Goal: Task Accomplishment & Management: Complete application form

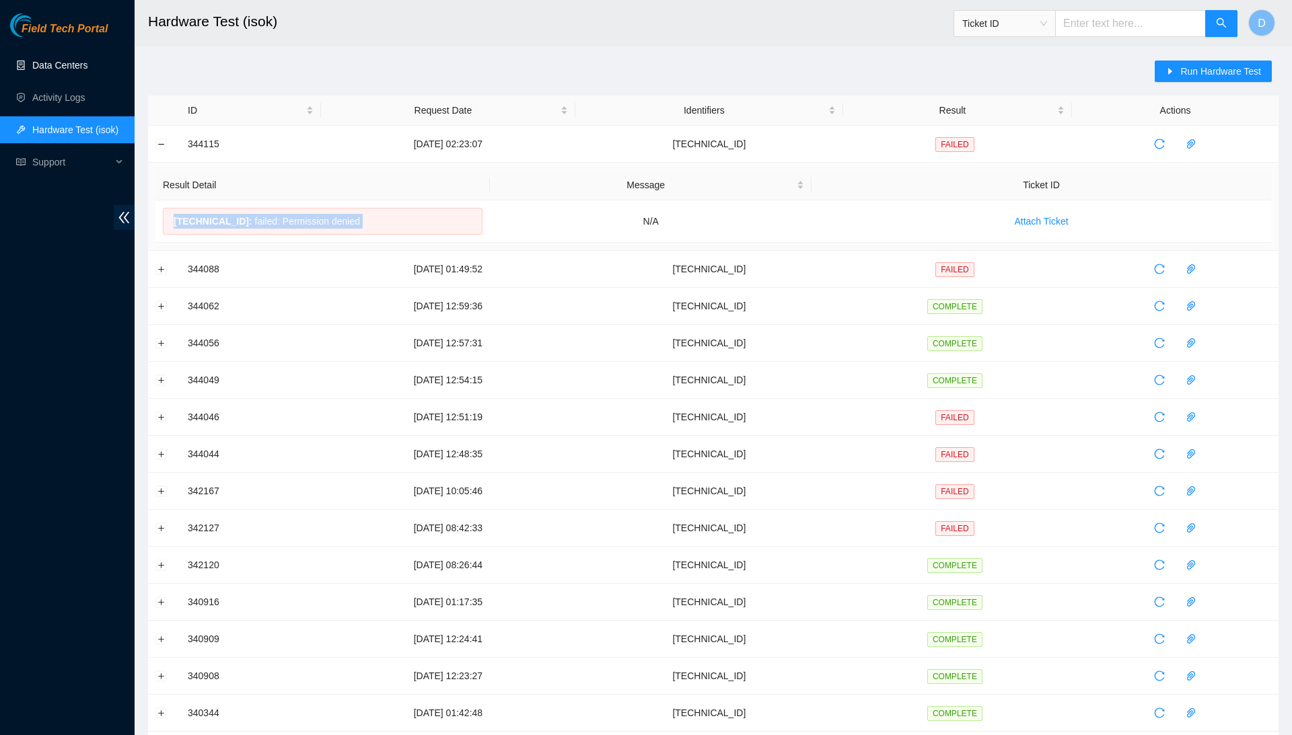
click at [87, 71] on link "Data Centers" at bounding box center [59, 65] width 55 height 11
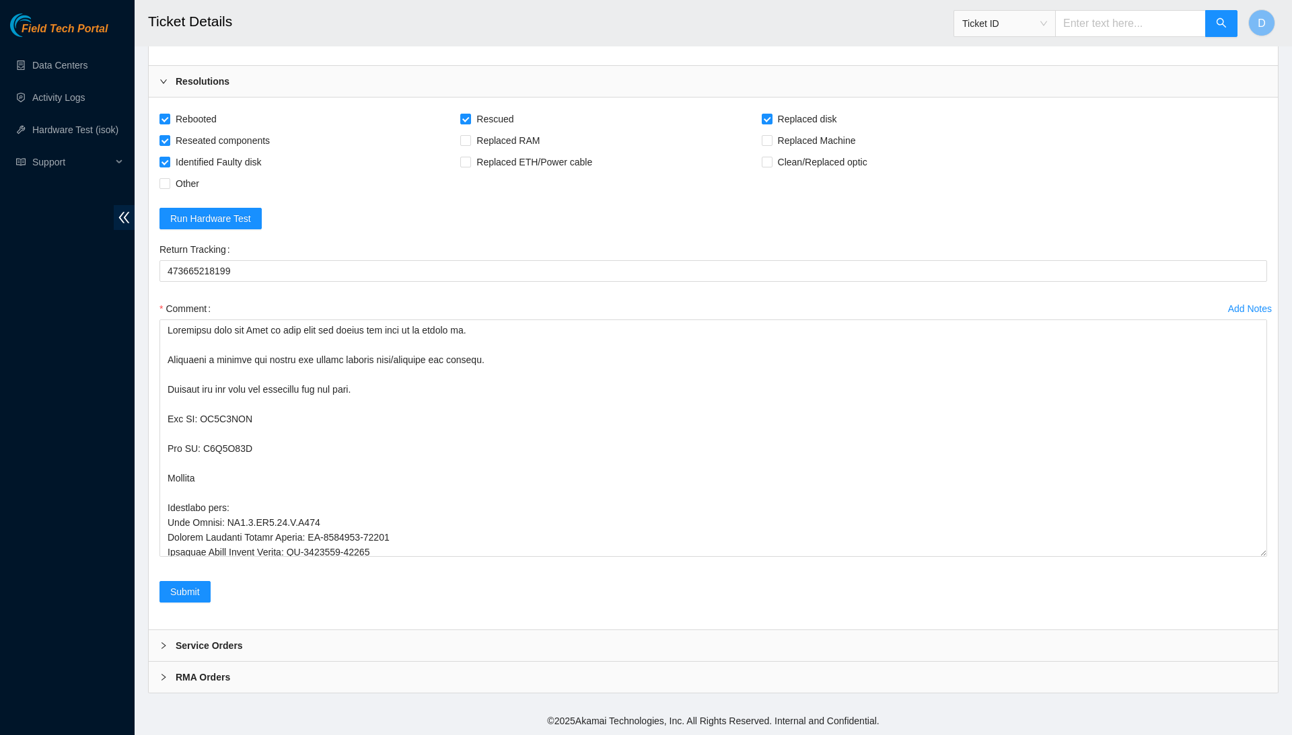
scroll to position [2797, 0]
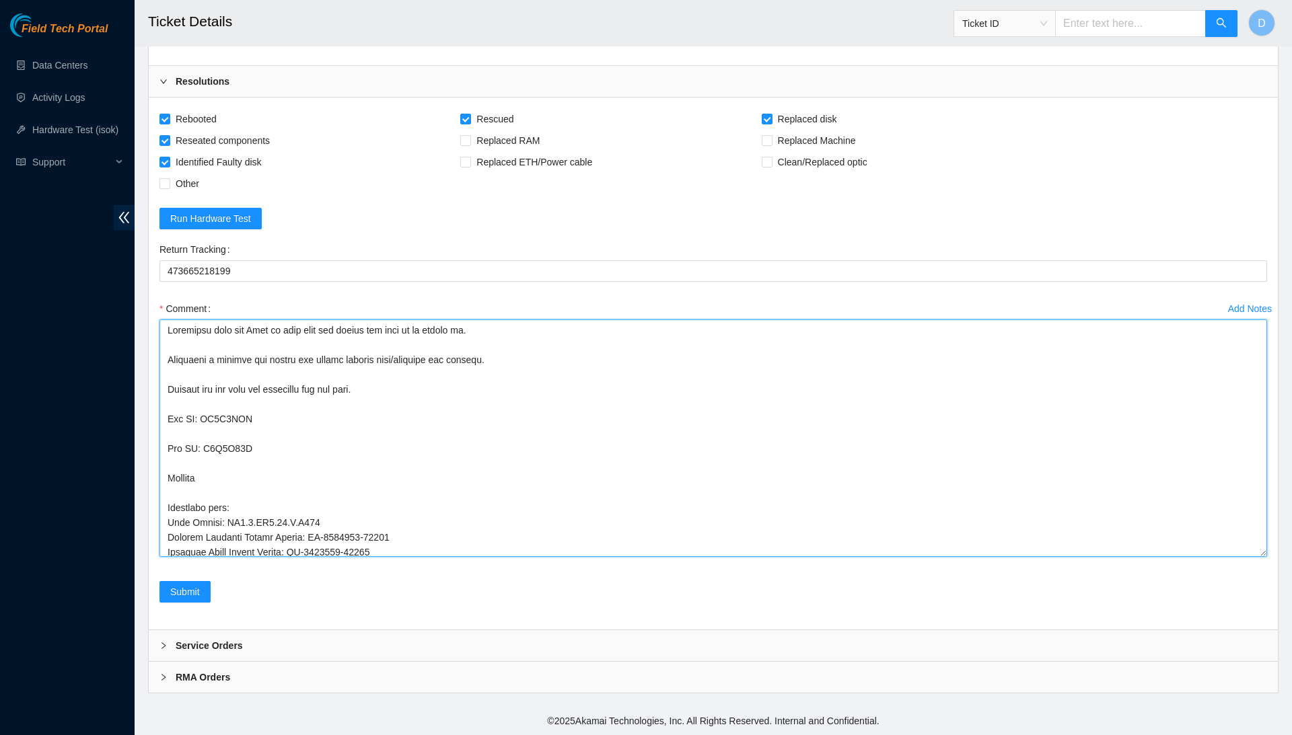
drag, startPoint x: 534, startPoint y: 554, endPoint x: 482, endPoint y: 228, distance: 329.8
click at [480, 230] on form "Rebooted Rescued Replaced disk Reseated components Replaced RAM Replaced Machin…" at bounding box center [712, 363] width 1107 height 511
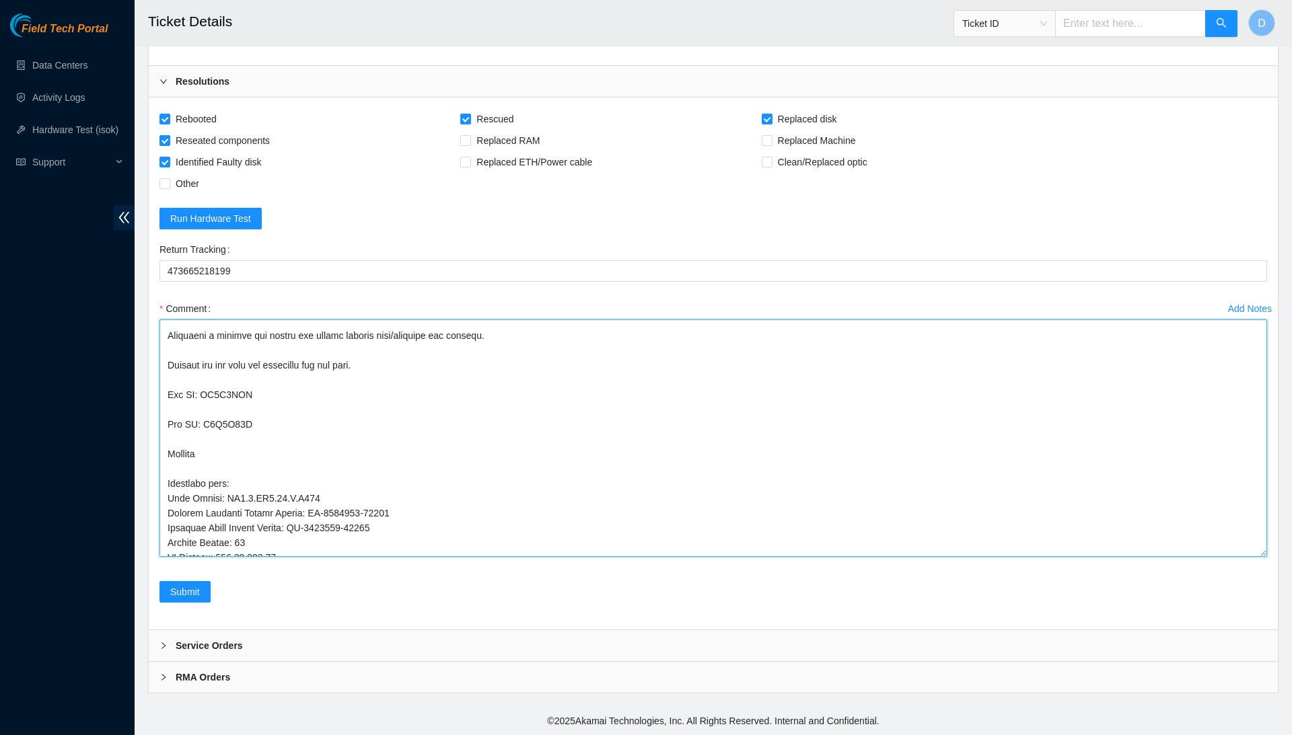
scroll to position [0, 0]
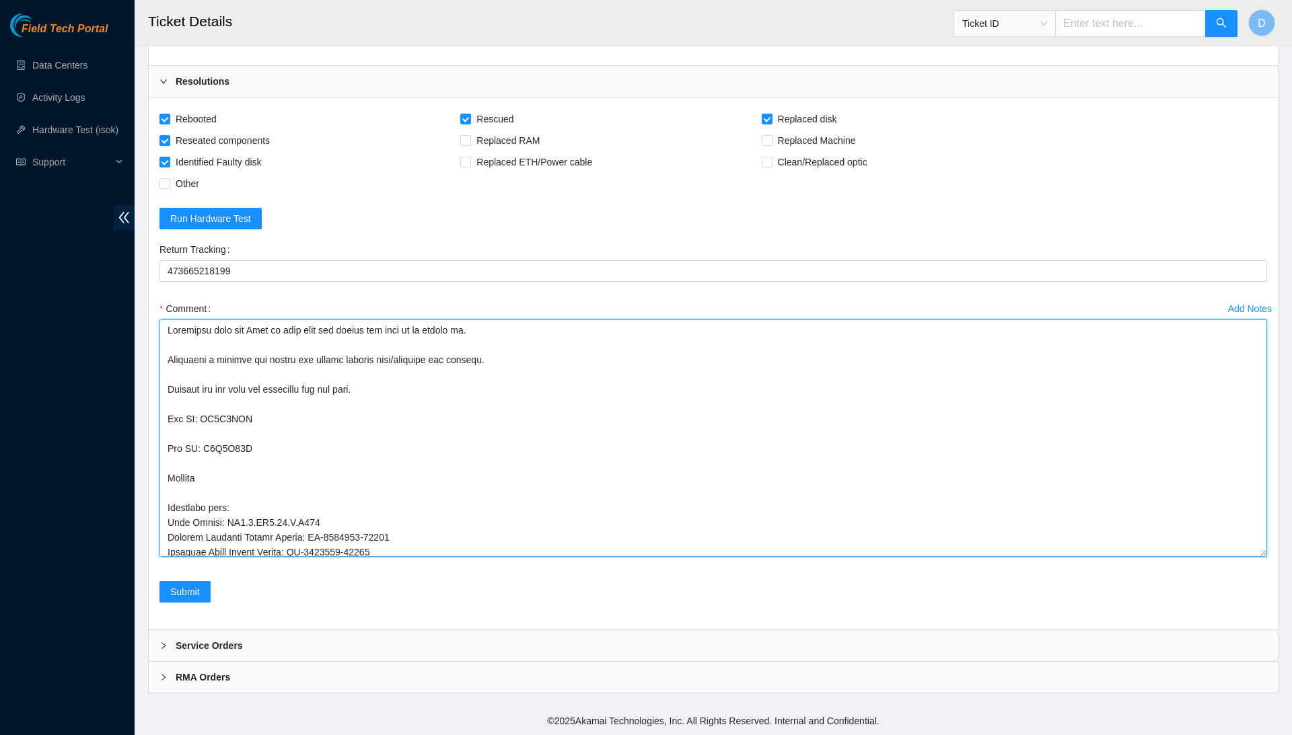
drag, startPoint x: 461, startPoint y: 535, endPoint x: 453, endPoint y: 193, distance: 341.9
click at [453, 193] on form "Rebooted Rescued Replaced disk Reseated components Replaced RAM Replaced Machin…" at bounding box center [712, 363] width 1107 height 511
click at [498, 540] on textarea "Comment" at bounding box center [712, 438] width 1107 height 237
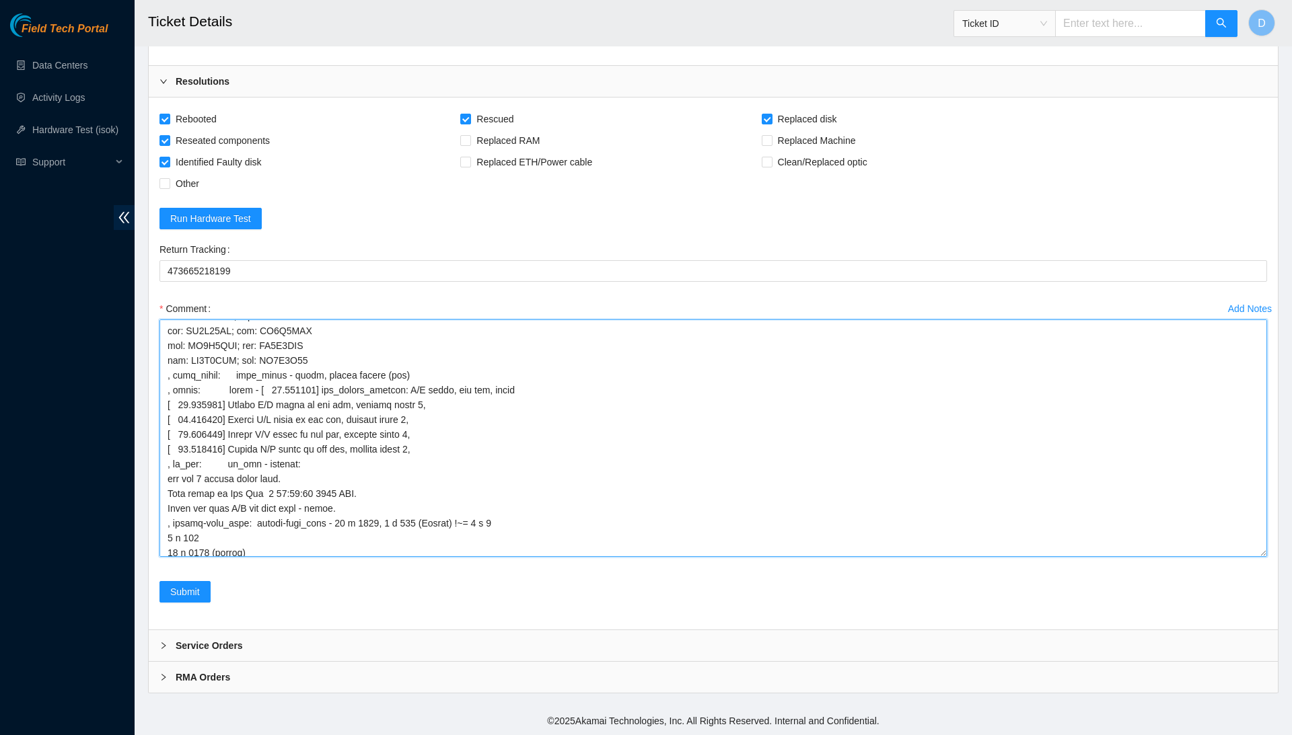
click at [478, 529] on textarea "Comment" at bounding box center [712, 438] width 1107 height 237
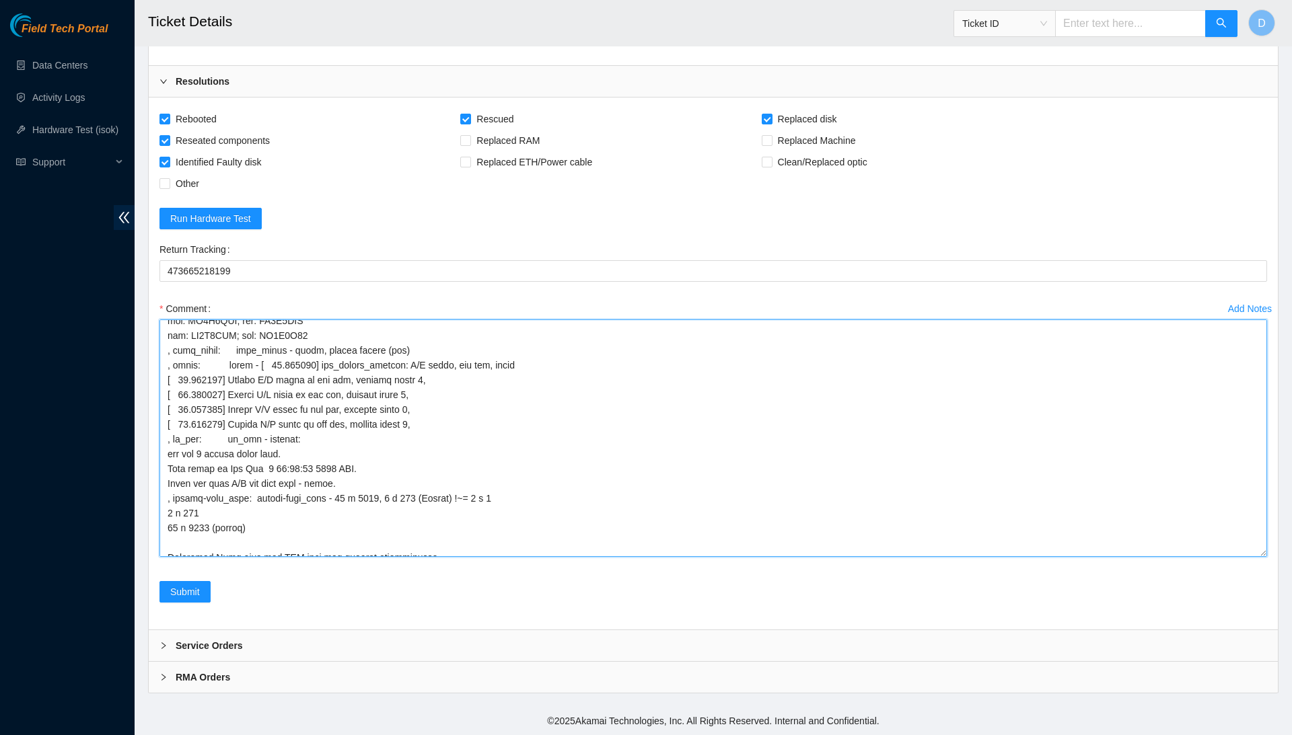
scroll to position [498, 0]
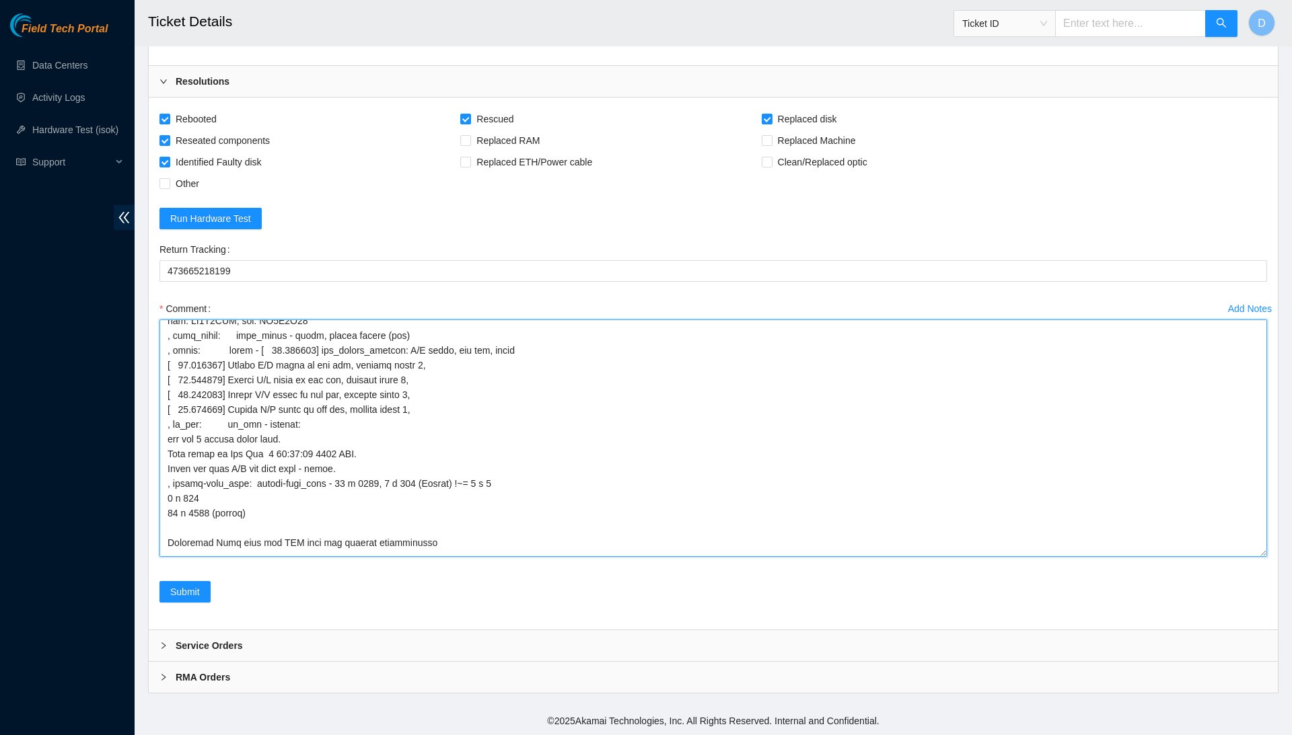
click at [506, 548] on textarea "Comment" at bounding box center [712, 438] width 1107 height 237
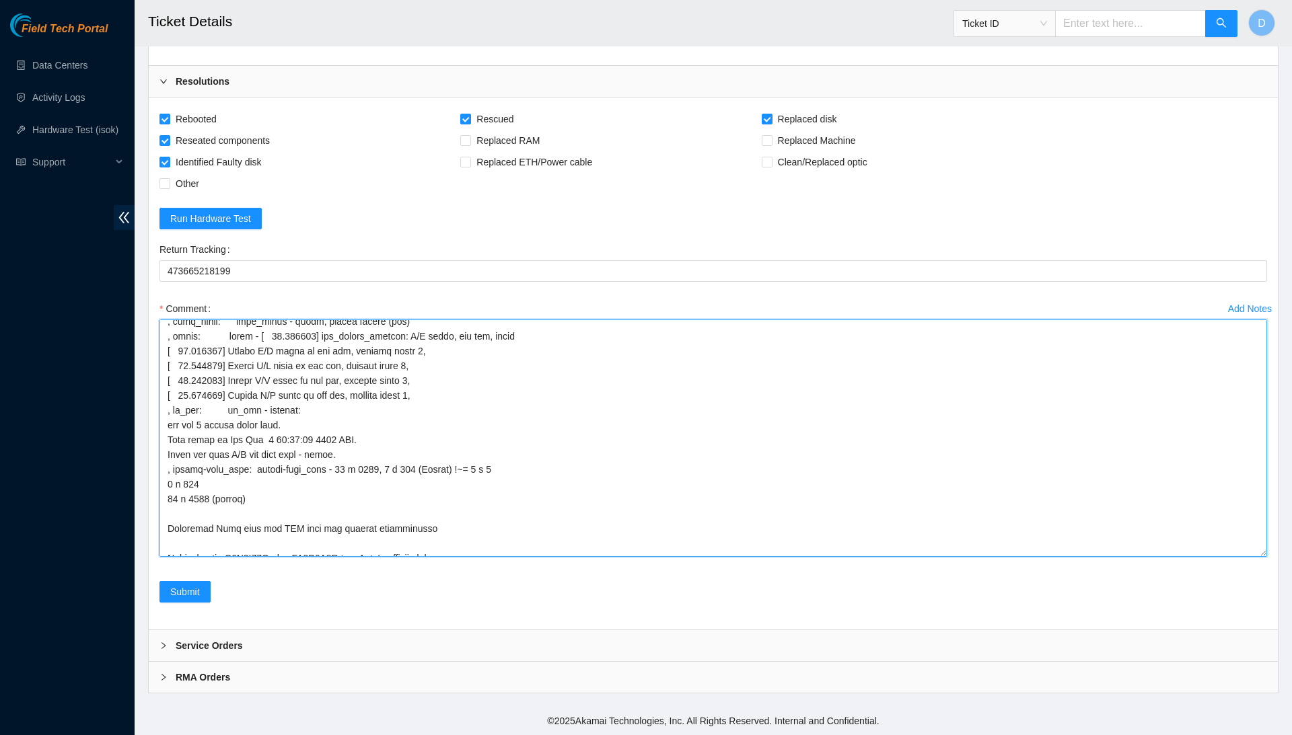
scroll to position [526, 0]
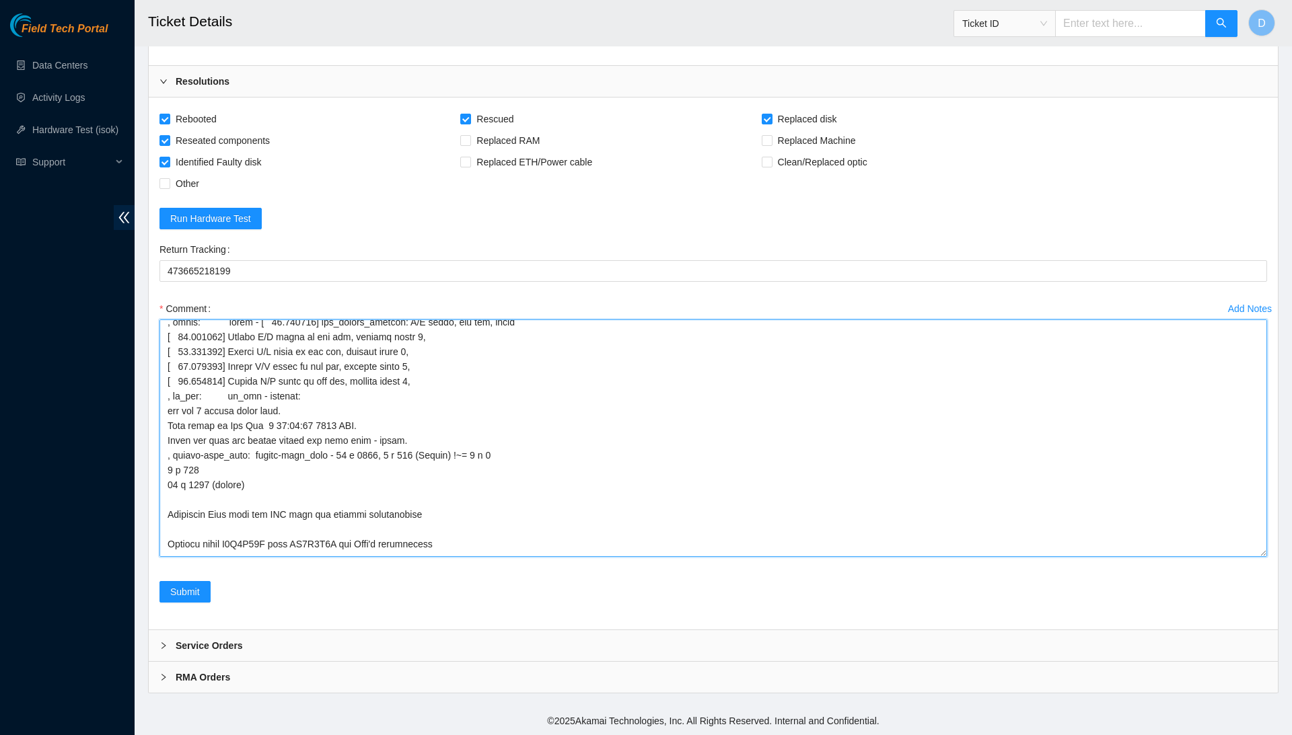
click at [362, 519] on textarea "Comment" at bounding box center [712, 438] width 1107 height 237
click at [445, 546] on textarea "Comment" at bounding box center [712, 438] width 1107 height 237
click at [595, 550] on textarea "Comment" at bounding box center [712, 438] width 1107 height 237
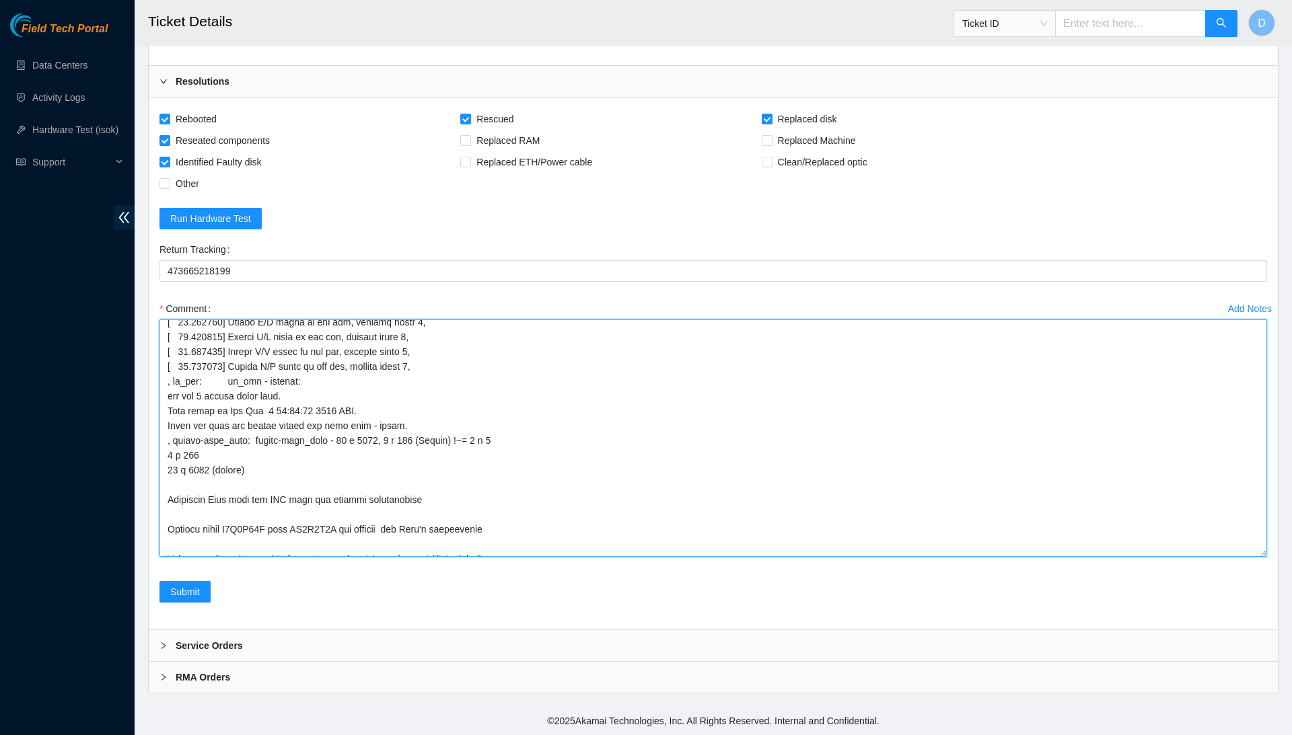
scroll to position [555, 0]
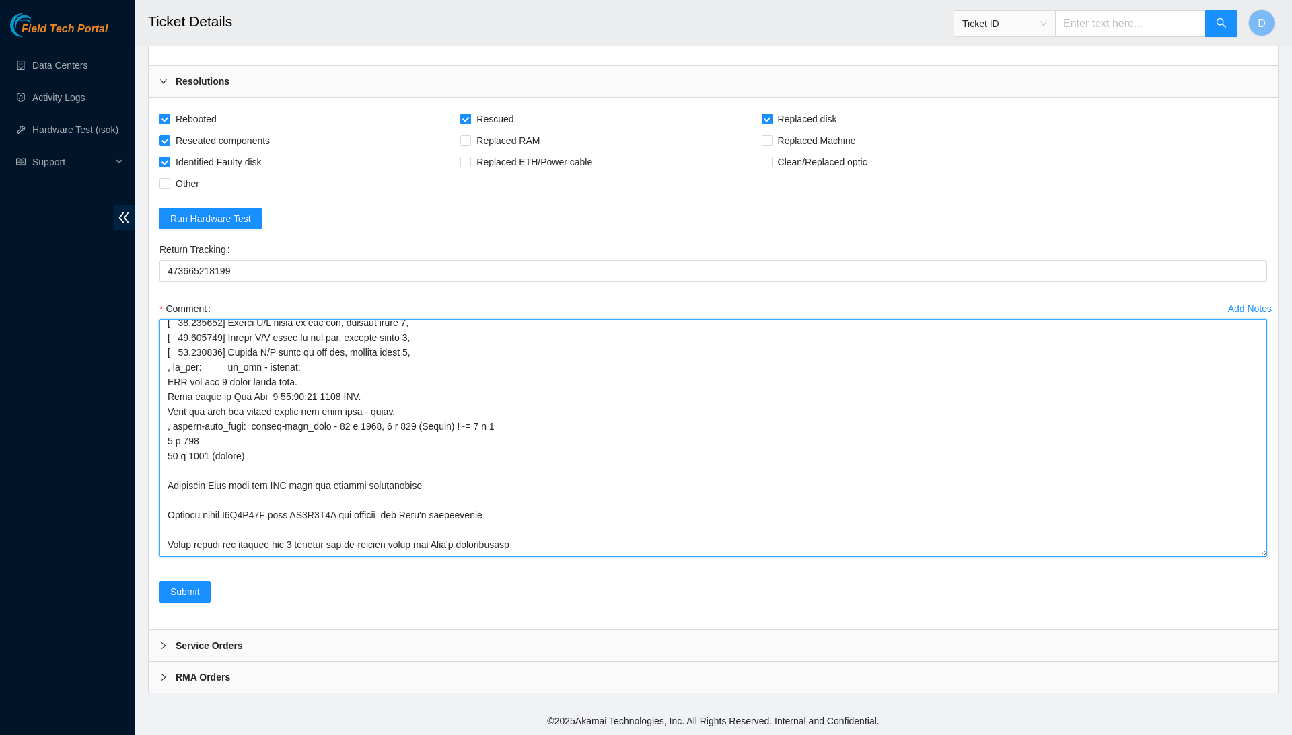
click at [549, 550] on textarea "Comment" at bounding box center [712, 438] width 1107 height 237
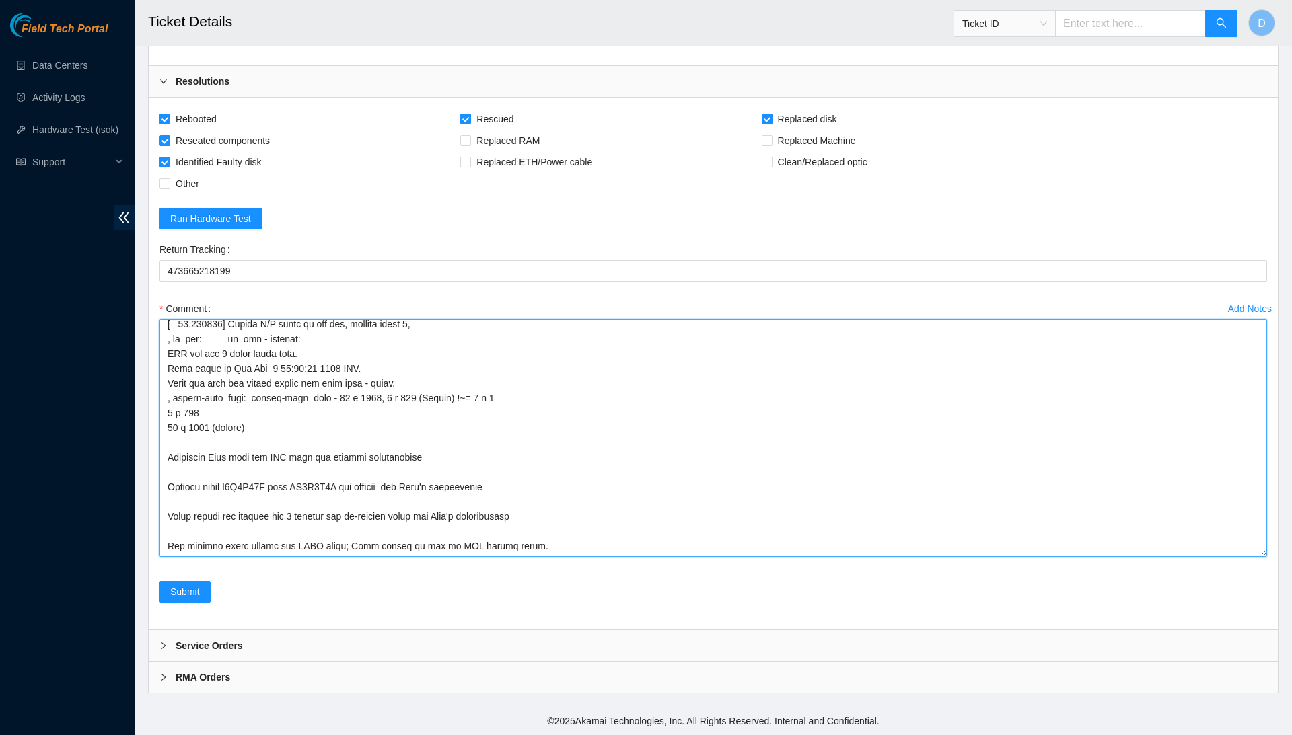
scroll to position [601, 0]
type textarea "Confirmed with the Nocc to make sure the ticket was safe to be worked on. Conne…"
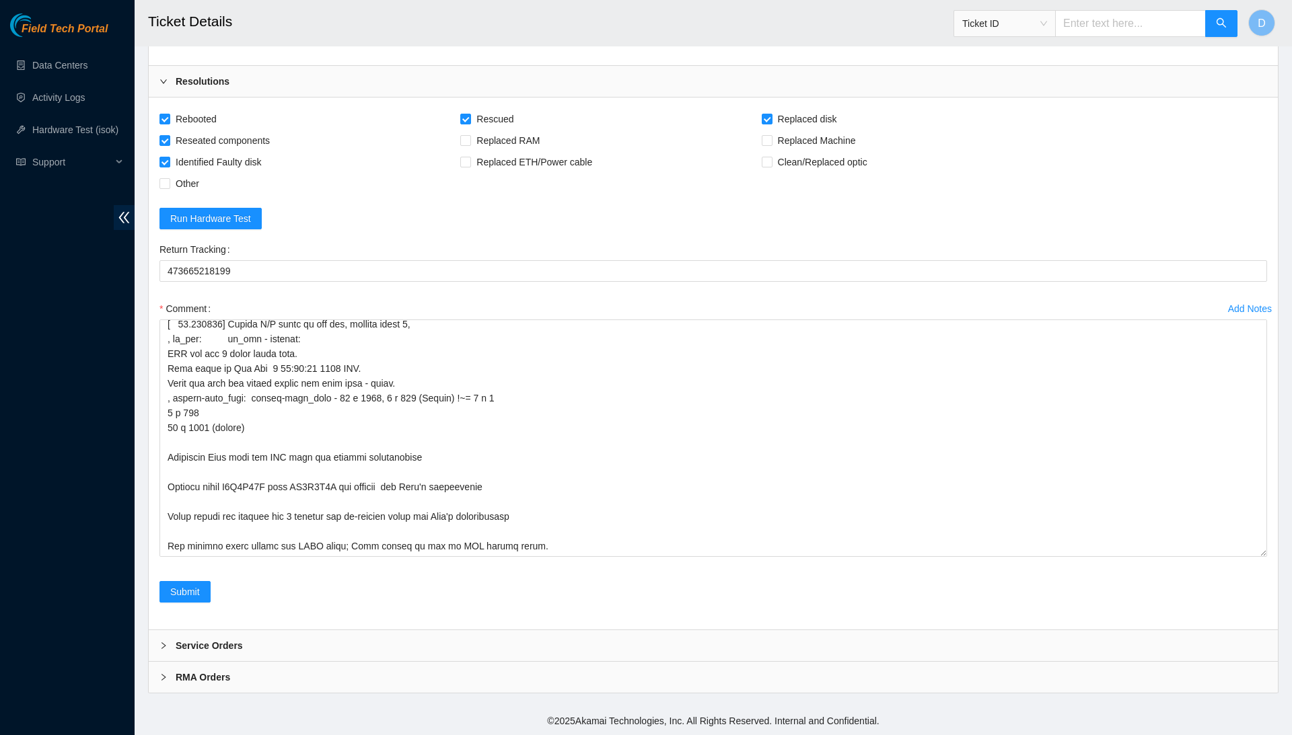
click at [315, 1] on h2 "Ticket Details" at bounding box center [590, 21] width 885 height 43
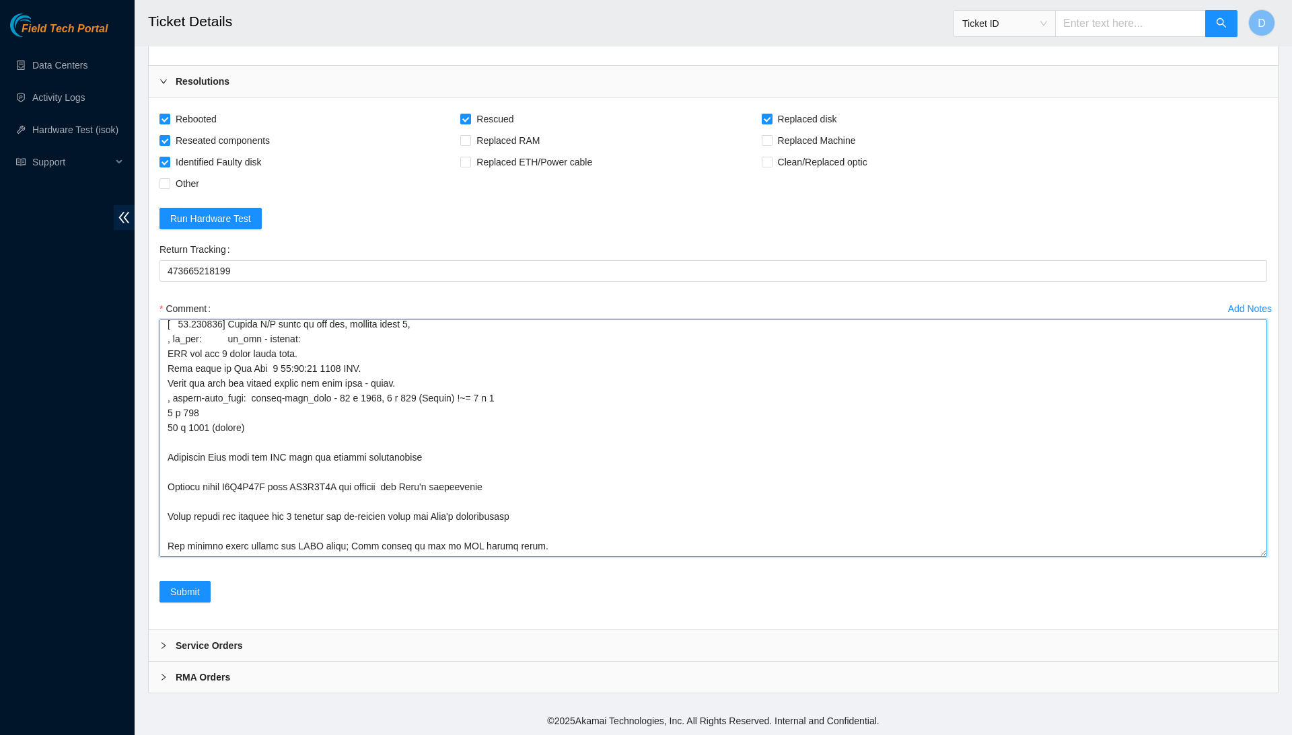
click at [555, 523] on textarea "Comment" at bounding box center [712, 438] width 1107 height 237
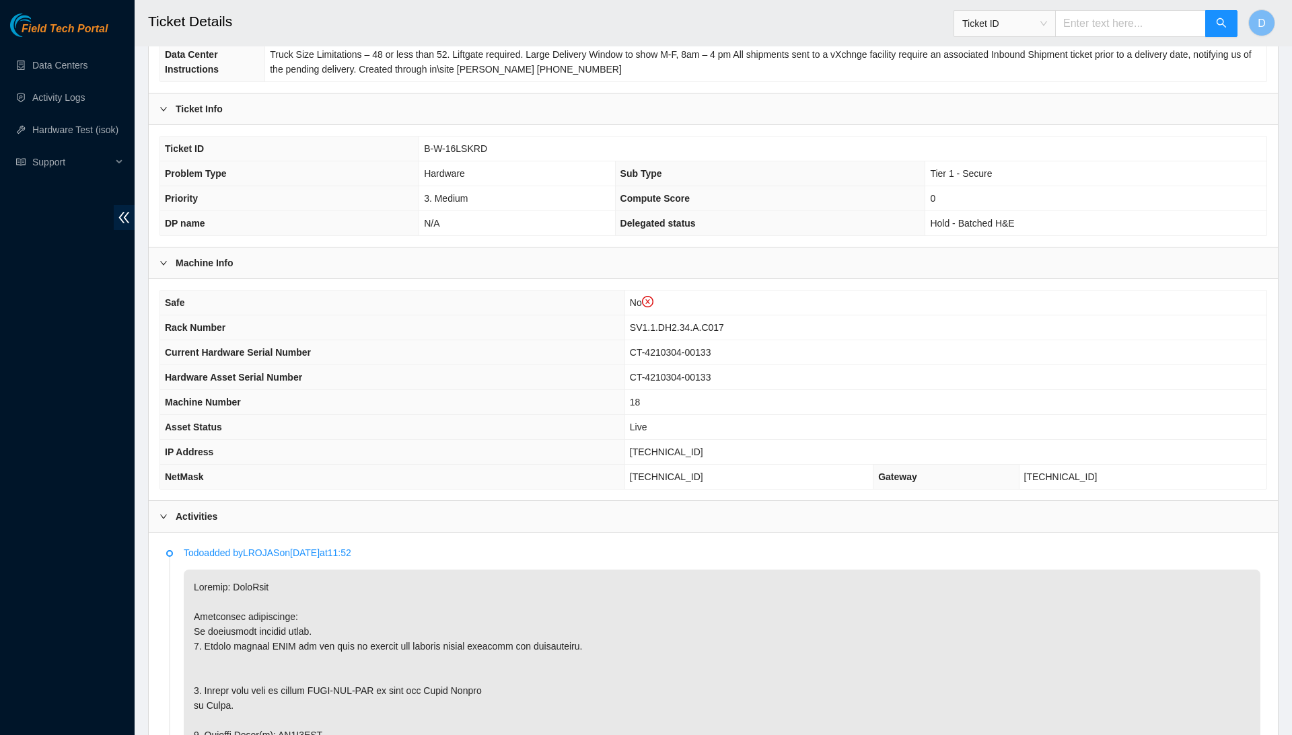
scroll to position [216, 0]
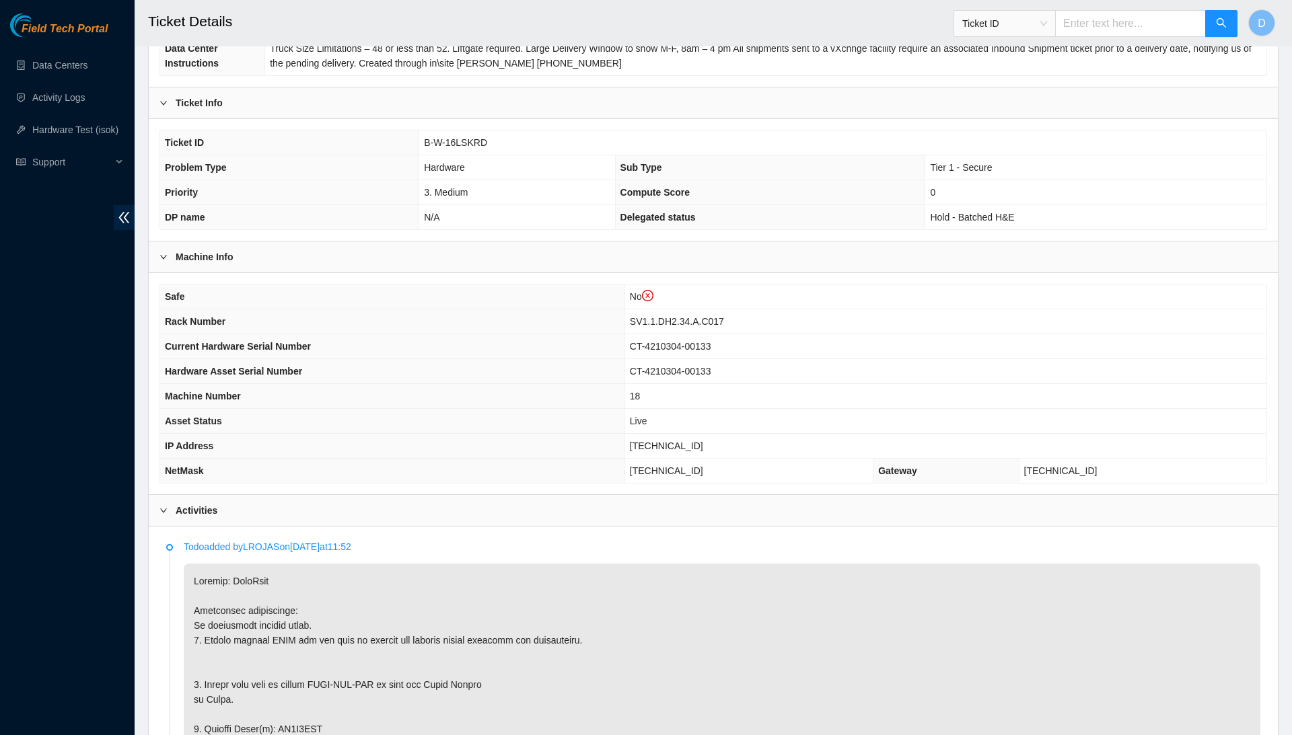
click at [472, 148] on span "B-W-16LSKRD" at bounding box center [455, 142] width 63 height 11
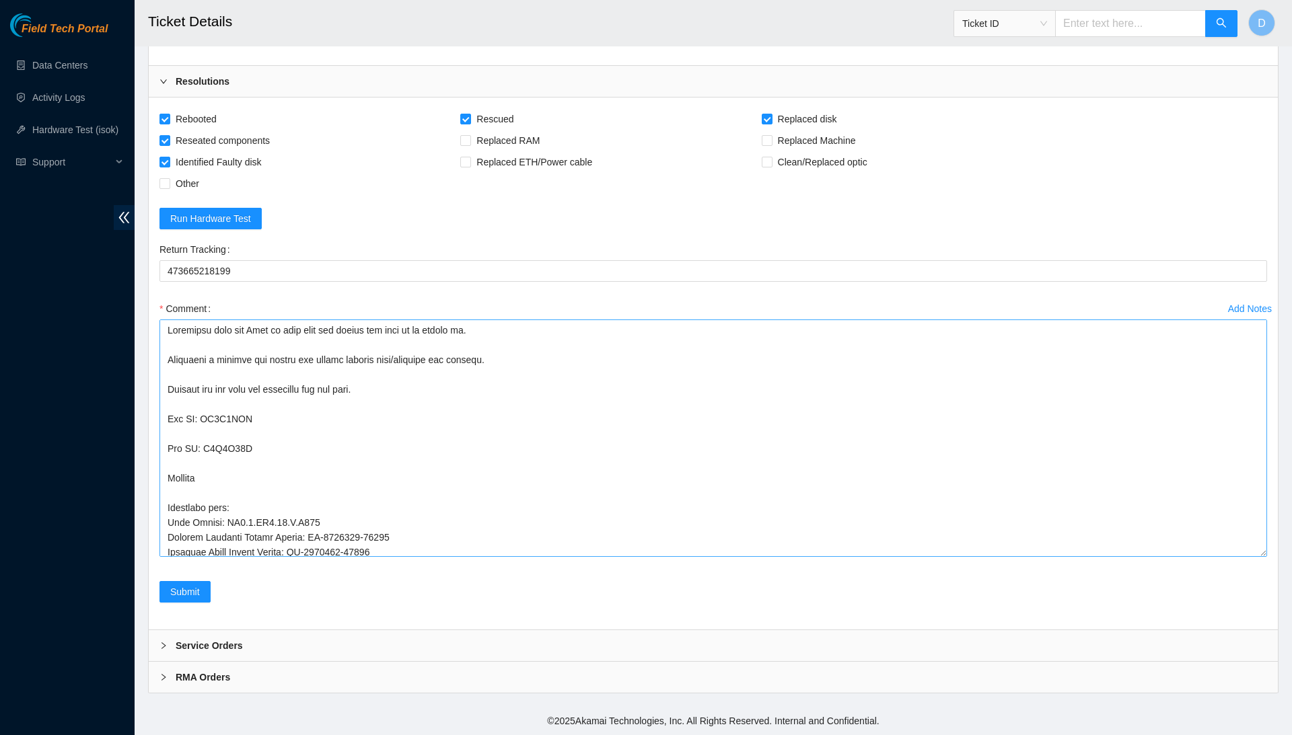
scroll to position [2797, 0]
drag, startPoint x: 601, startPoint y: 545, endPoint x: 509, endPoint y: 266, distance: 294.0
click at [509, 266] on form "Rebooted Rescued Replaced disk Reseated components Replaced RAM Replaced Machin…" at bounding box center [712, 363] width 1107 height 511
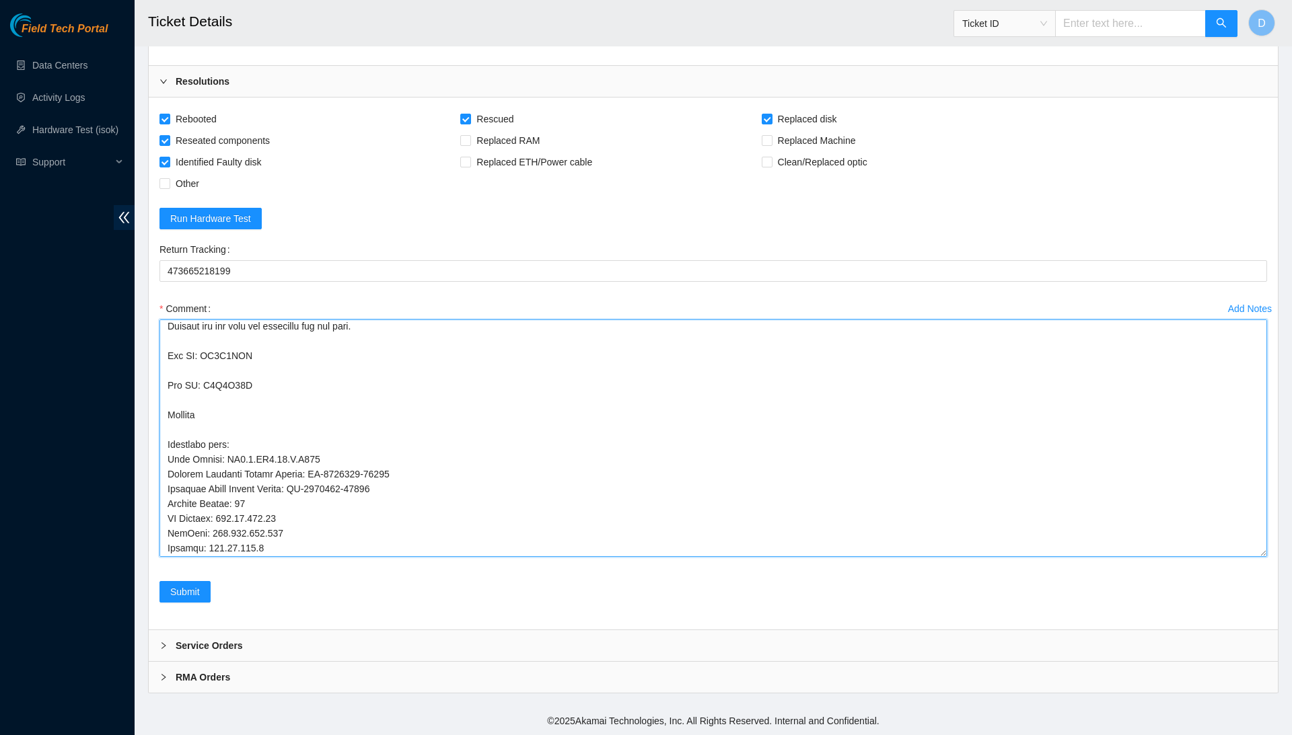
scroll to position [0, 0]
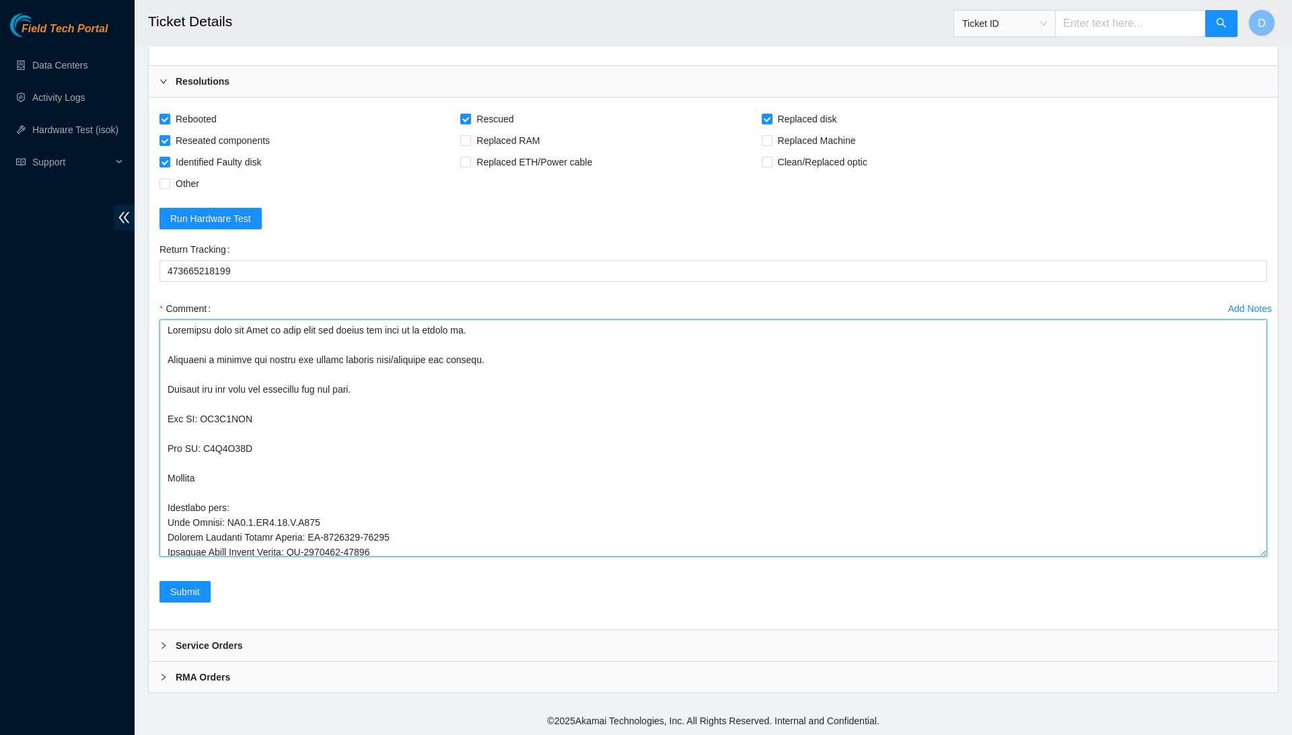
drag, startPoint x: 571, startPoint y: 507, endPoint x: 482, endPoint y: 176, distance: 342.7
click at [482, 176] on form "Rebooted Rescued Replaced disk Reseated components Replaced RAM Replaced Machin…" at bounding box center [712, 363] width 1107 height 511
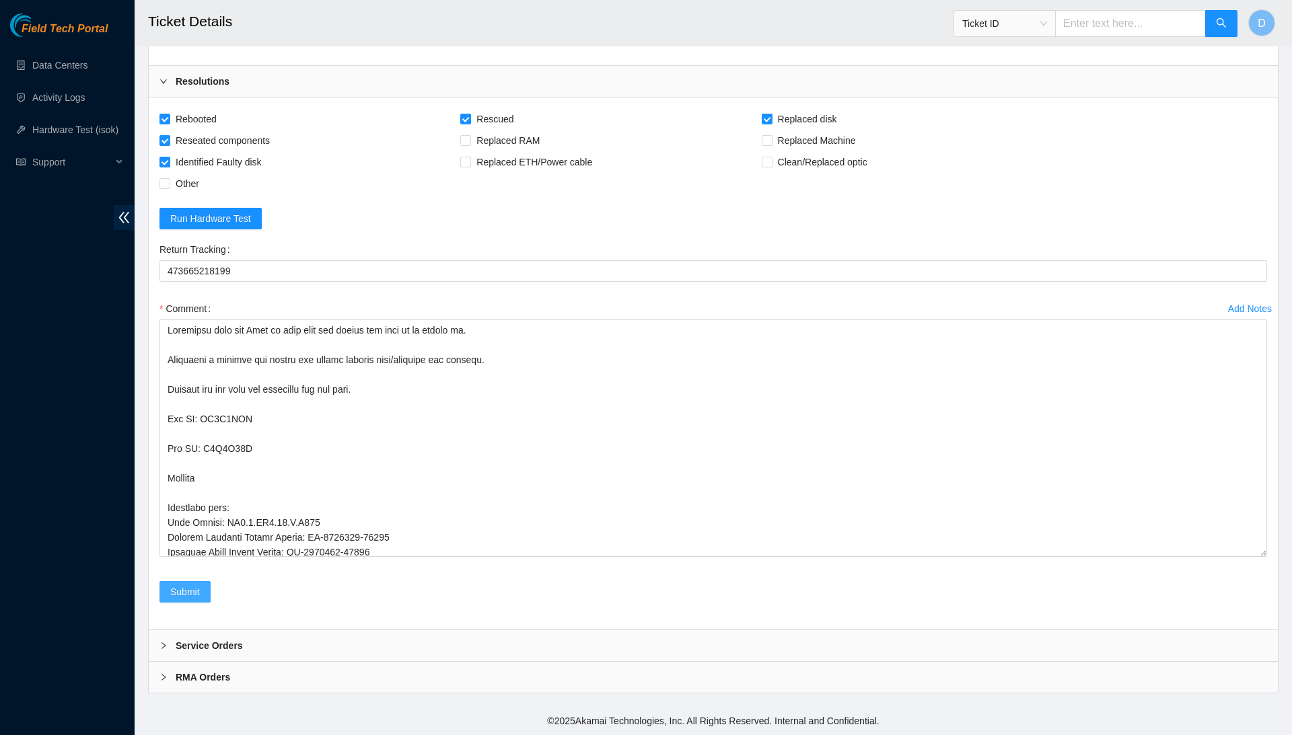
click at [186, 591] on span "Submit" at bounding box center [185, 592] width 30 height 15
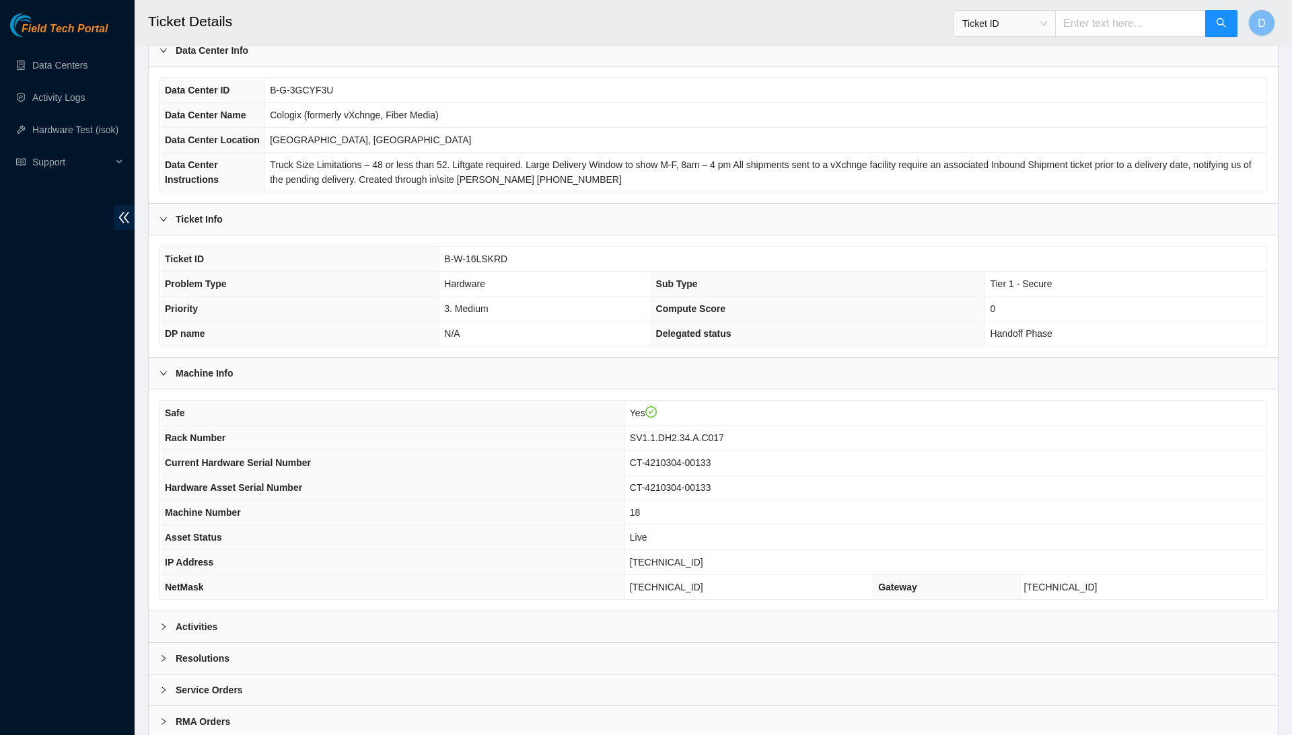
scroll to position [75, 0]
click at [1155, 126] on td "Cologix (formerly vXchnge, Fiber Media)" at bounding box center [765, 114] width 1001 height 25
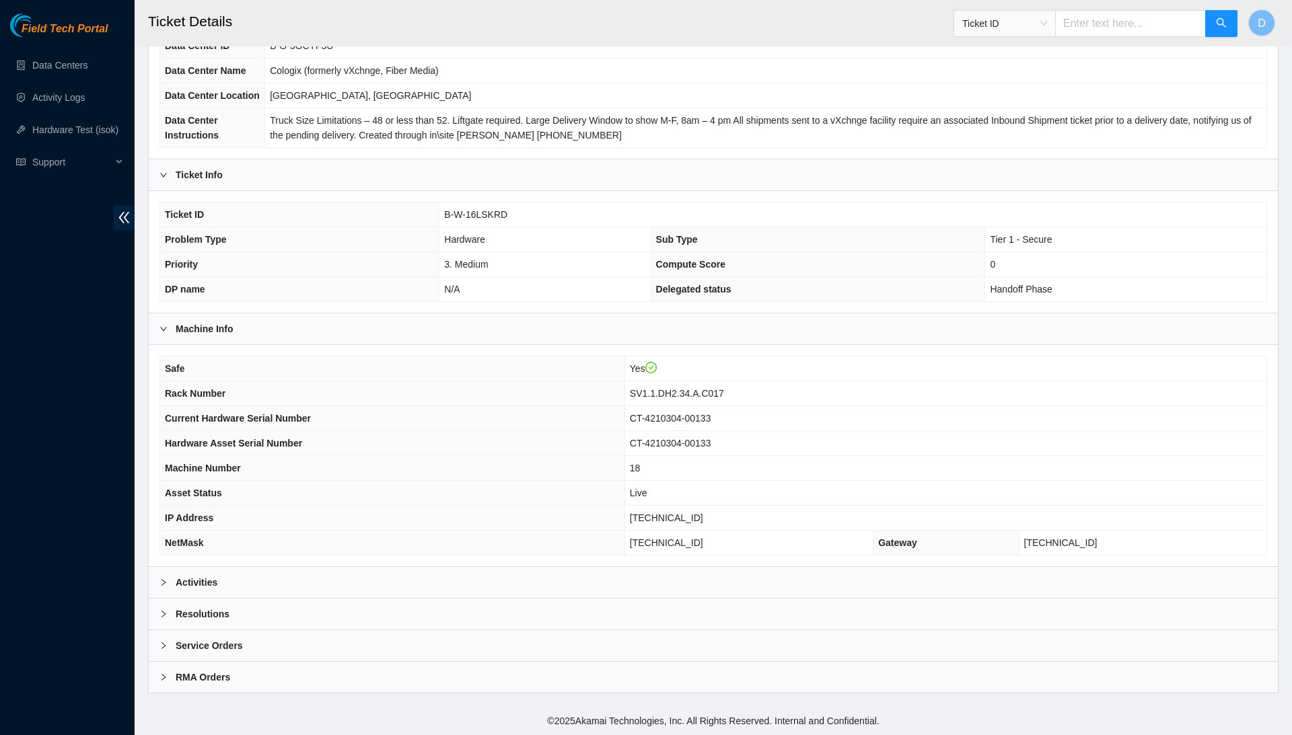
scroll to position [143, 0]
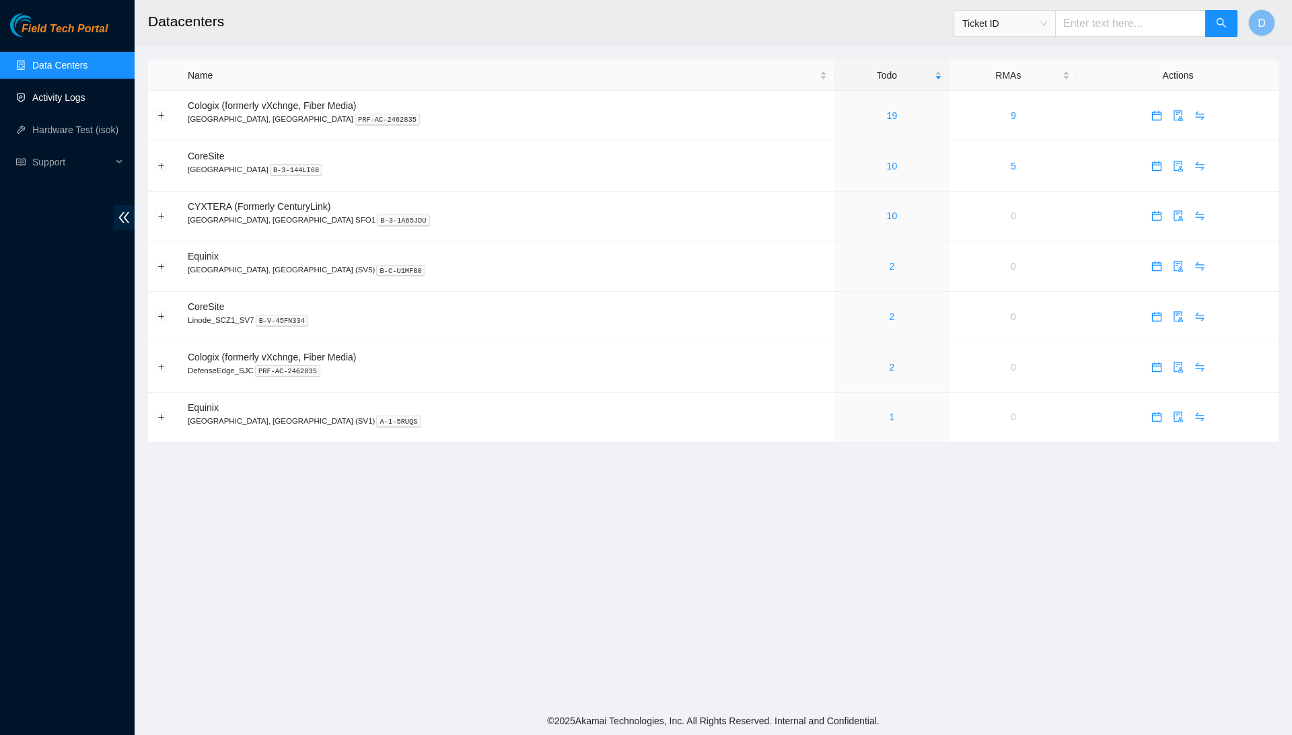
click at [85, 92] on link "Activity Logs" at bounding box center [58, 97] width 53 height 11
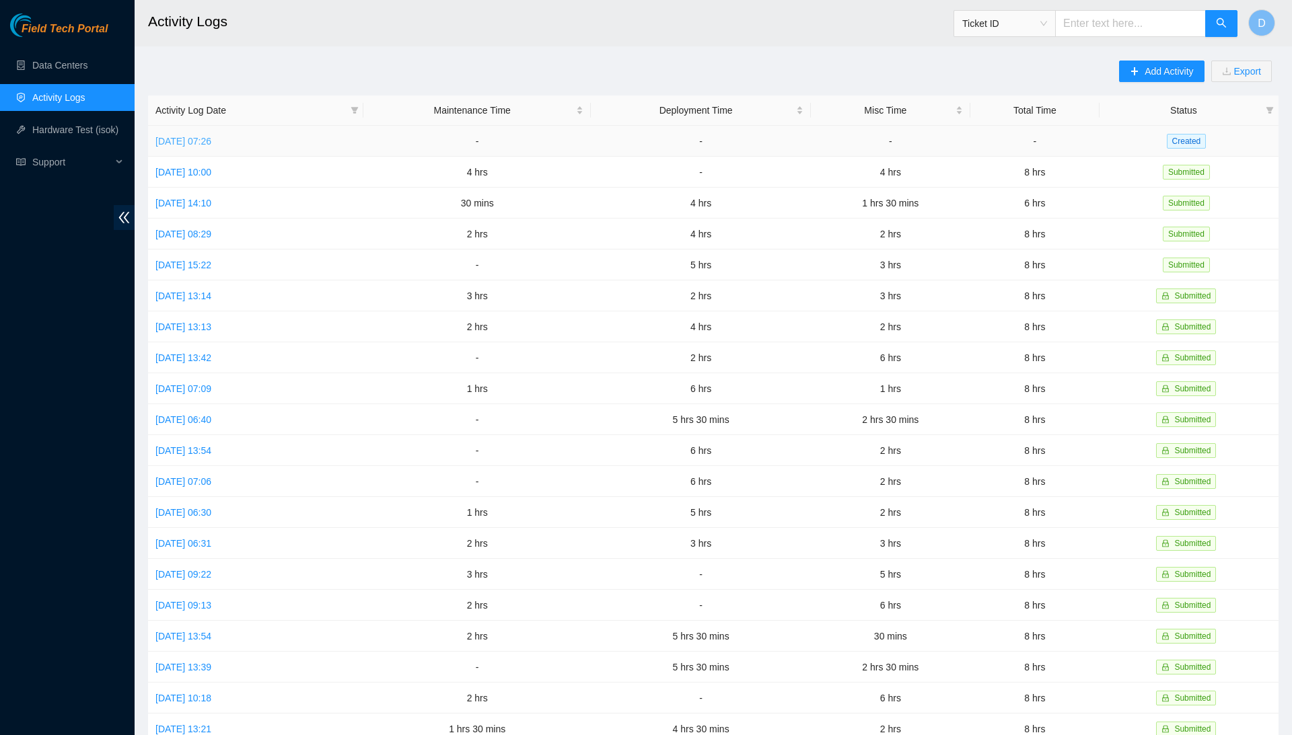
click at [211, 138] on link "Tue, 30 Sep 2025 07:26" at bounding box center [183, 141] width 56 height 11
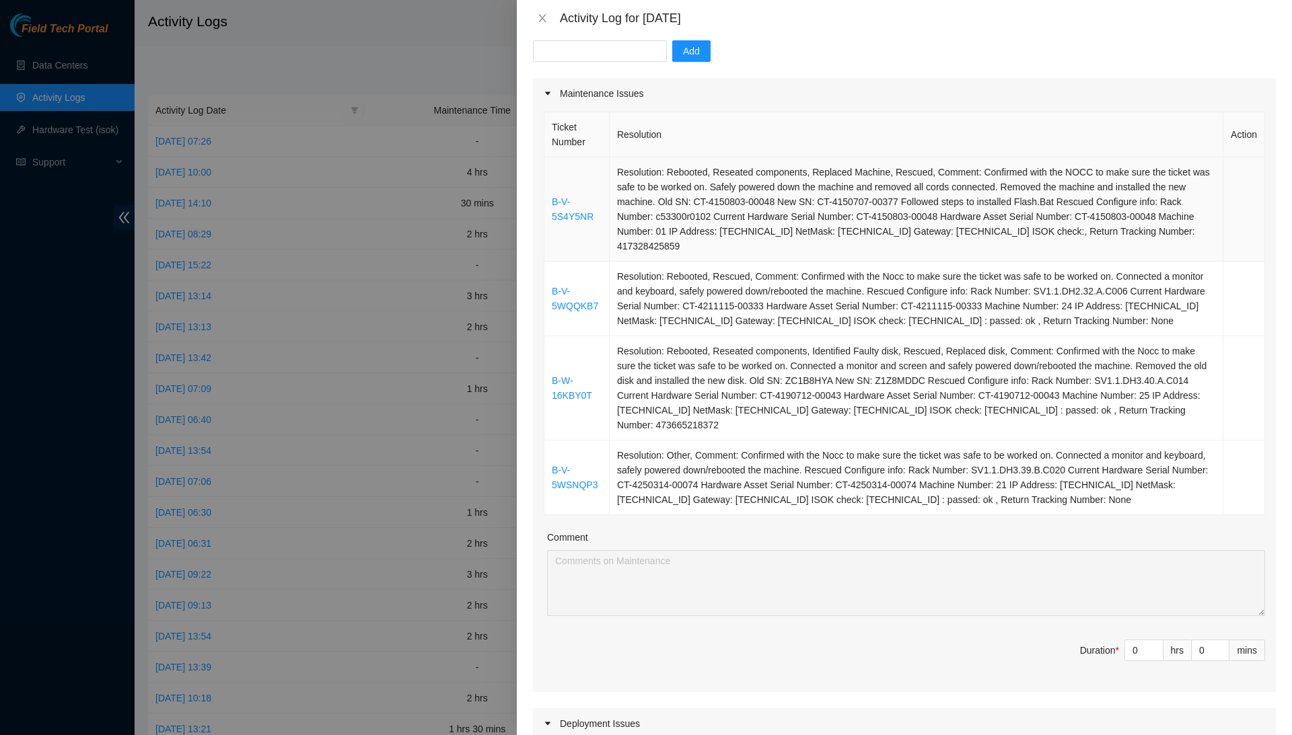
scroll to position [139, 0]
click at [1141, 658] on input "0" at bounding box center [1144, 648] width 38 height 20
type input "5"
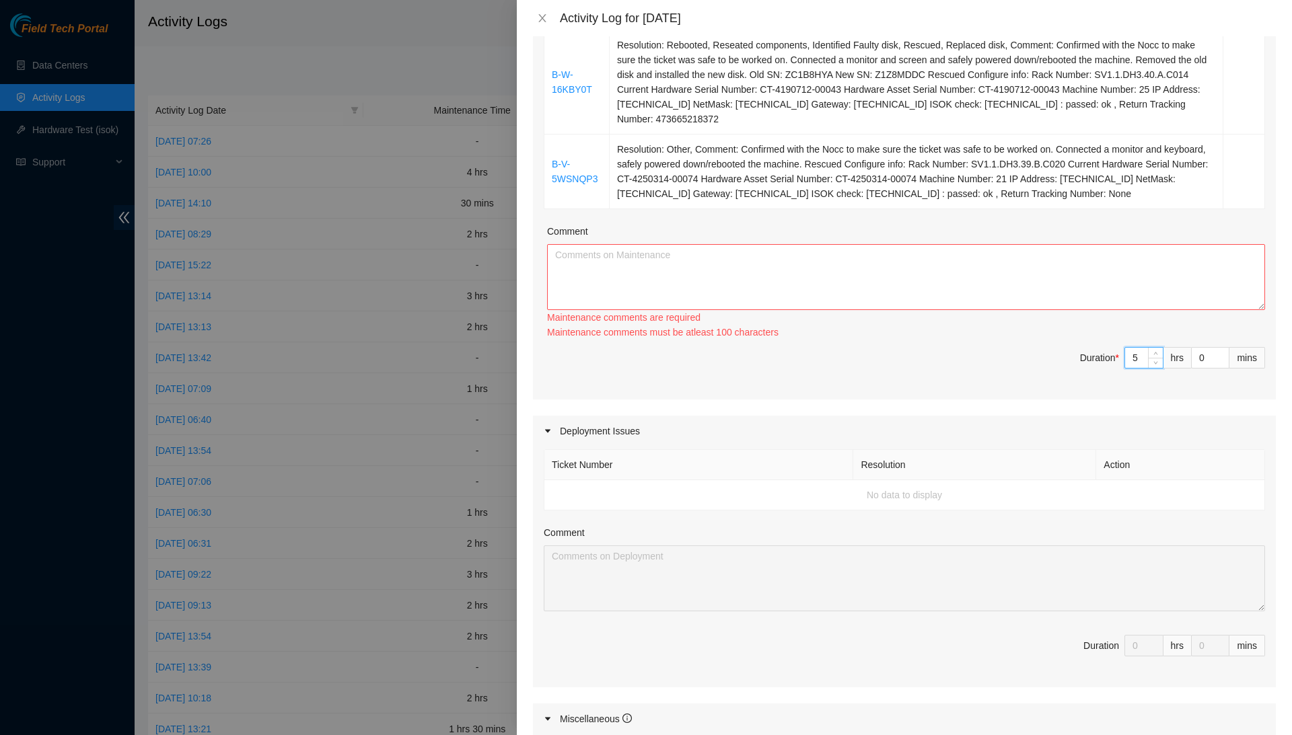
scroll to position [445, 0]
type input "5"
click at [980, 266] on textarea "Comment" at bounding box center [906, 275] width 718 height 66
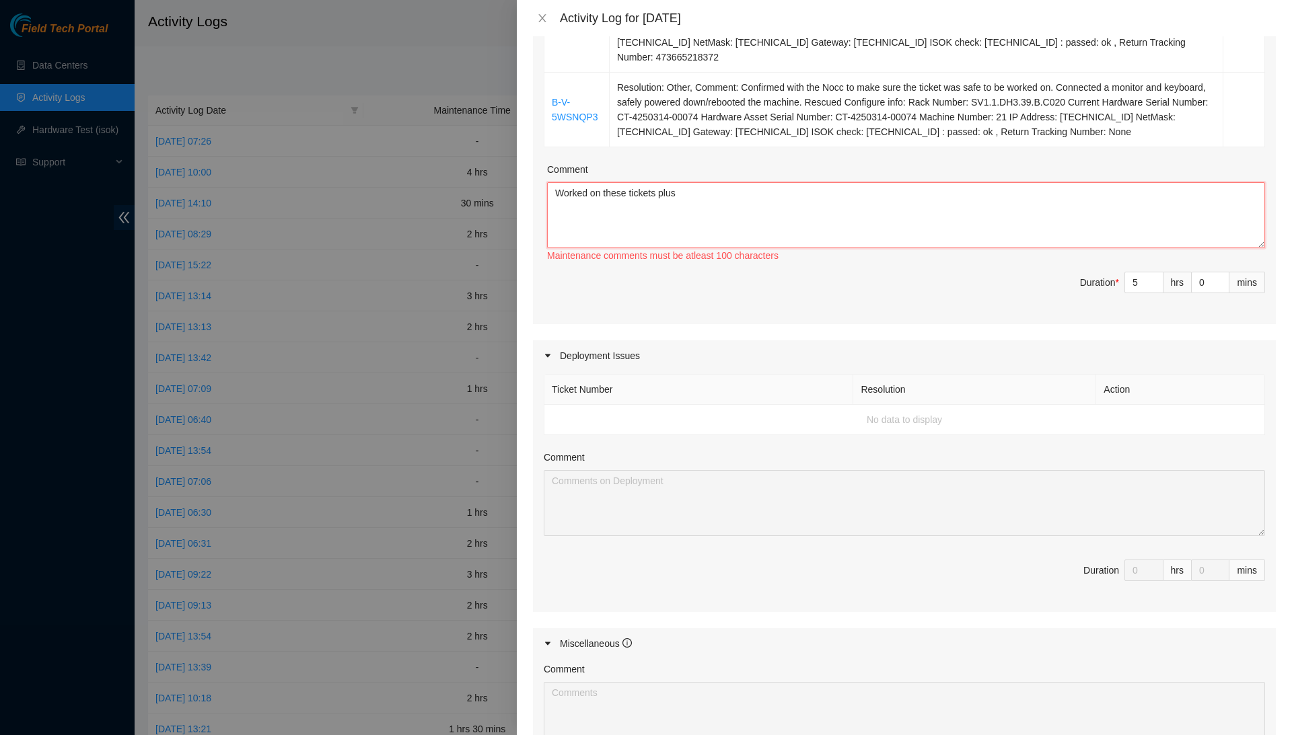
scroll to position [483, 0]
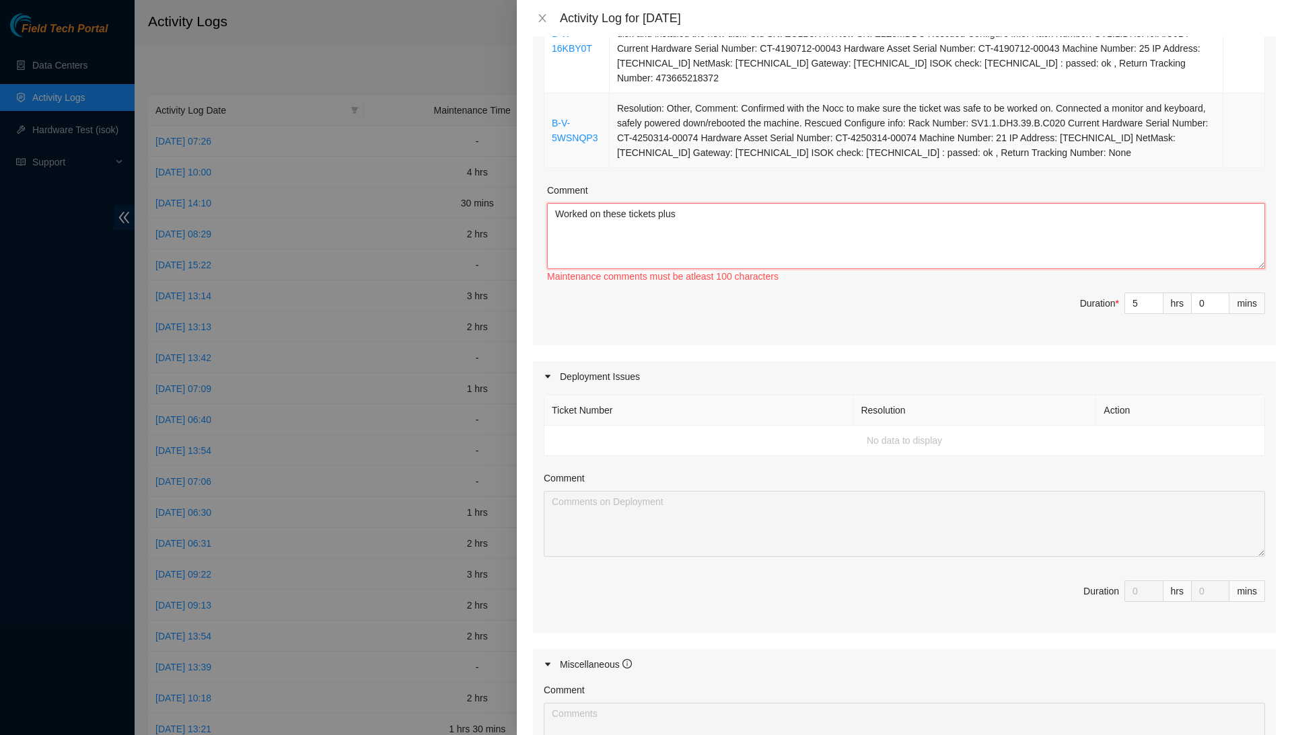
paste textarea "B-W-16LSKRD"
click at [786, 227] on textarea "Worked on these tickets plus B-W-16LSKRD" at bounding box center [906, 236] width 718 height 66
paste textarea "Confirmed with the Nocc to make sure the ticket was safe to be worked on. Conne…"
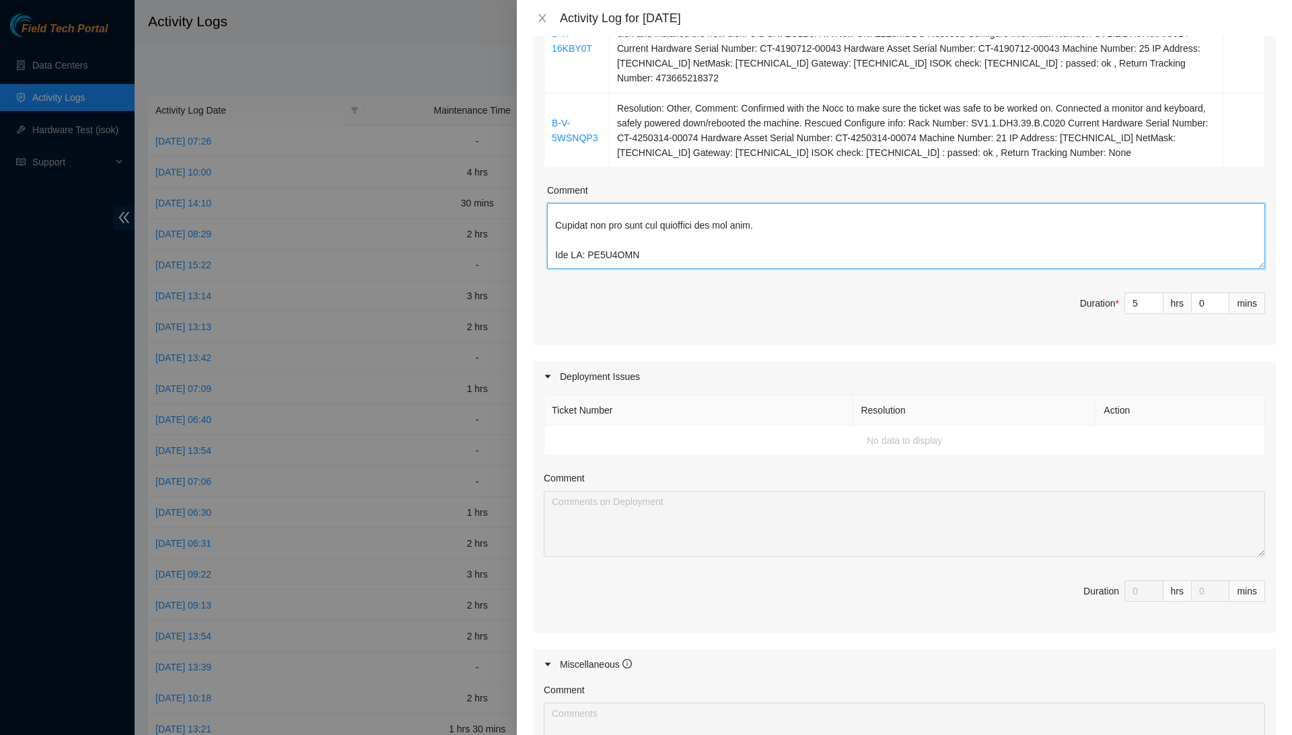
scroll to position [1, 0]
click at [899, 233] on textarea "Comment" at bounding box center [906, 236] width 718 height 66
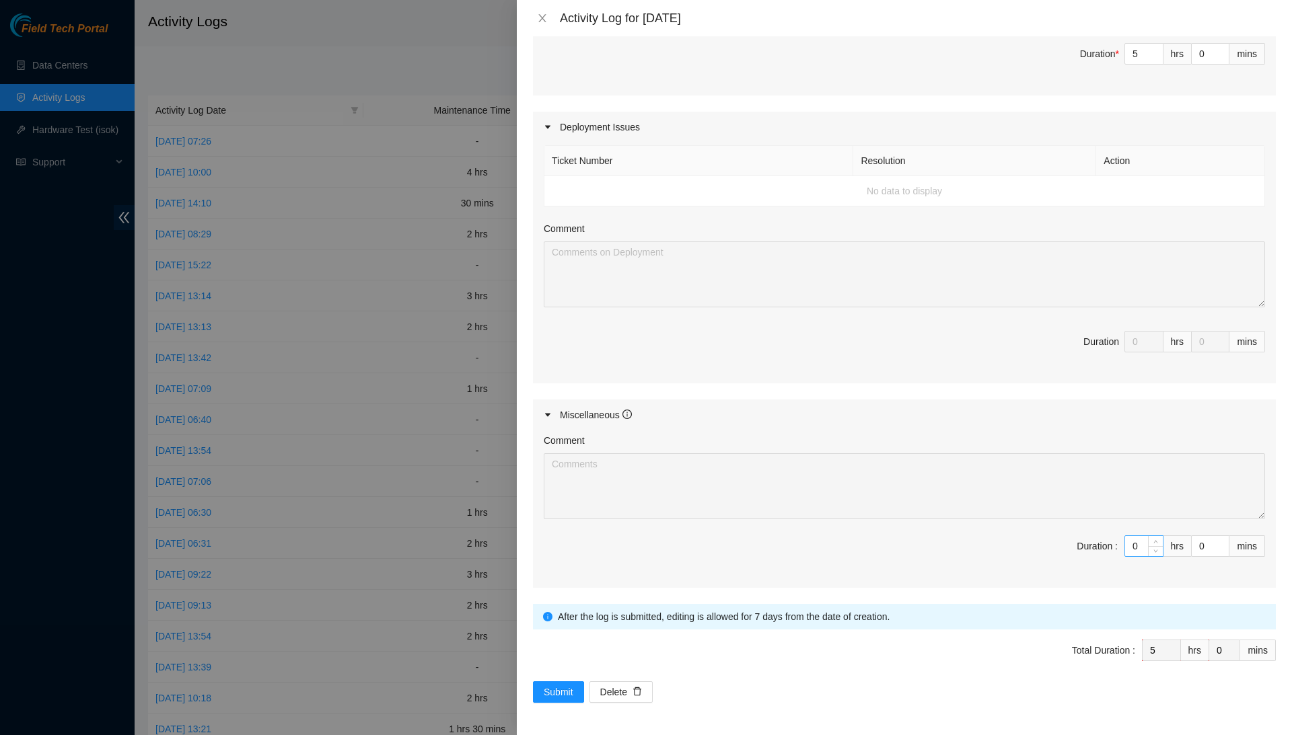
scroll to position [749, 0]
type textarea "Worked on these tickets plus B-W-16LSKRD: Confirmed with the Nocc to make sure …"
click at [1138, 546] on input "0" at bounding box center [1144, 546] width 38 height 20
type input "3"
type input "8"
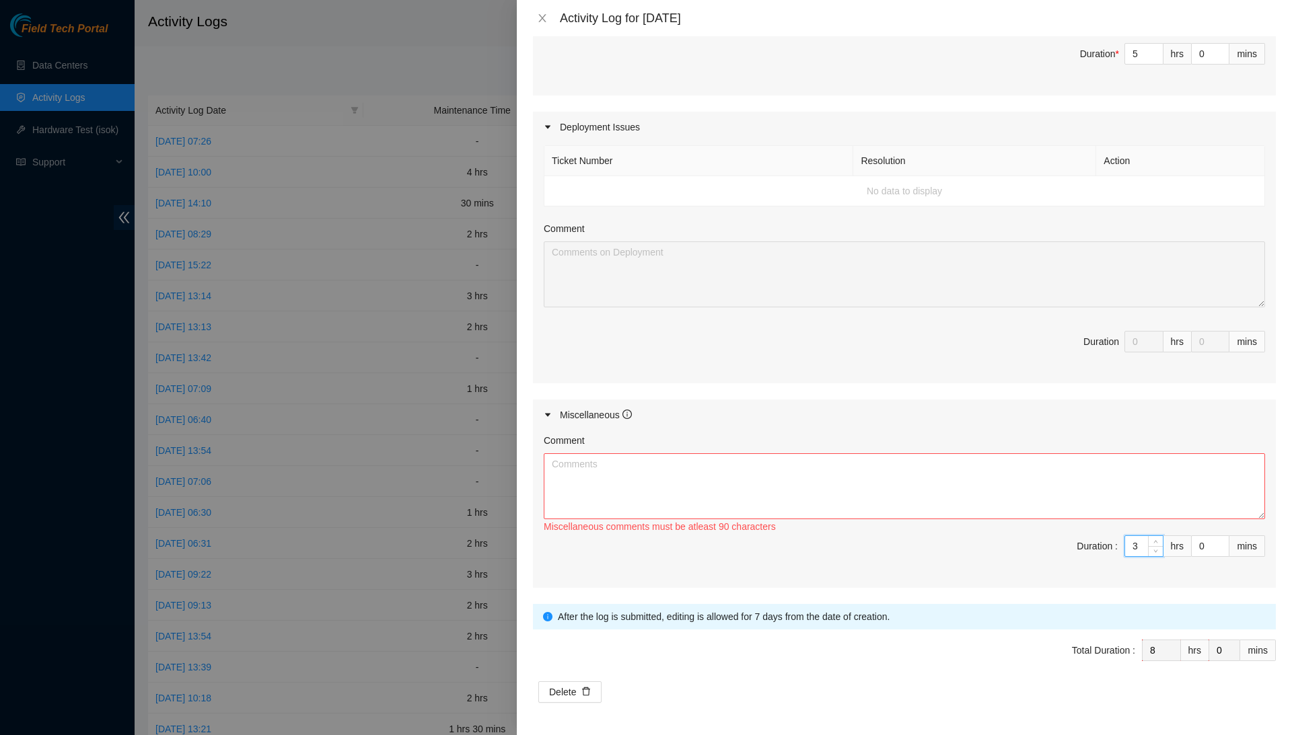
type input "3"
click at [1147, 476] on textarea "Comment" at bounding box center [904, 486] width 721 height 66
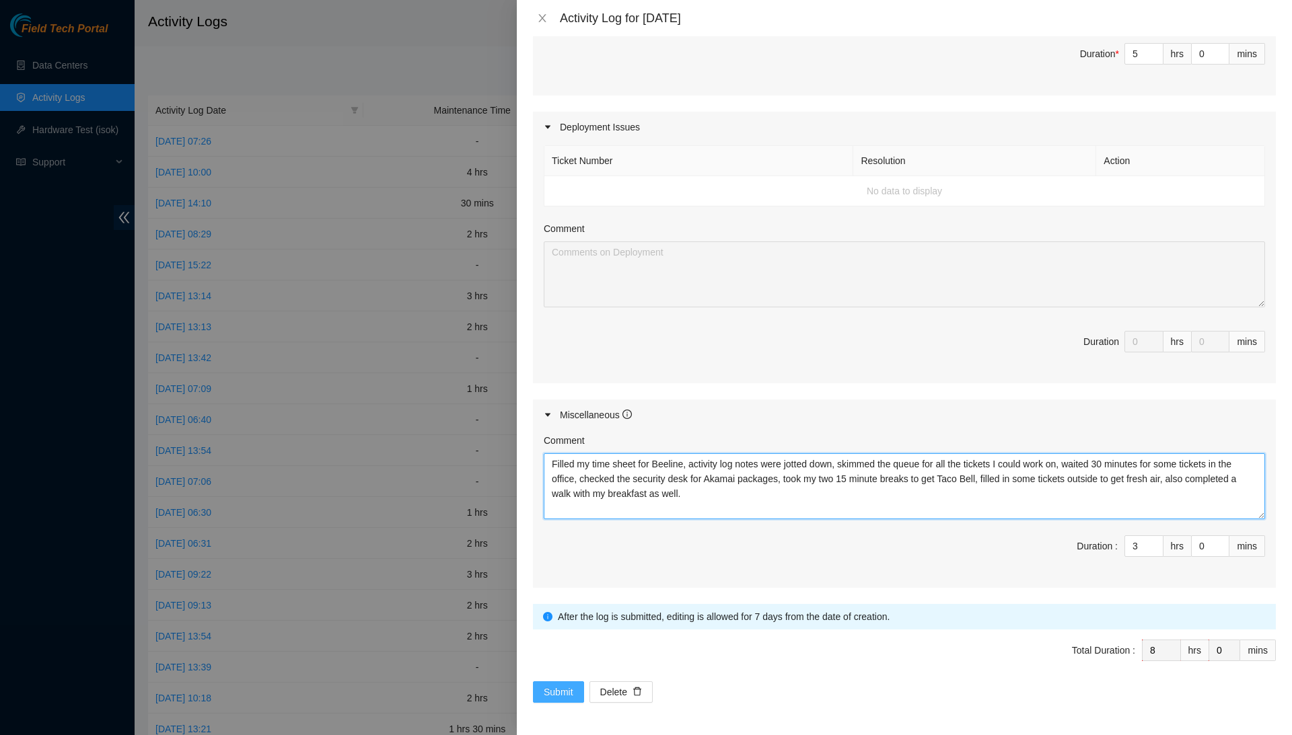
type textarea "Filled my time sheet for Beeline, activity log notes were jotted down, skimmed …"
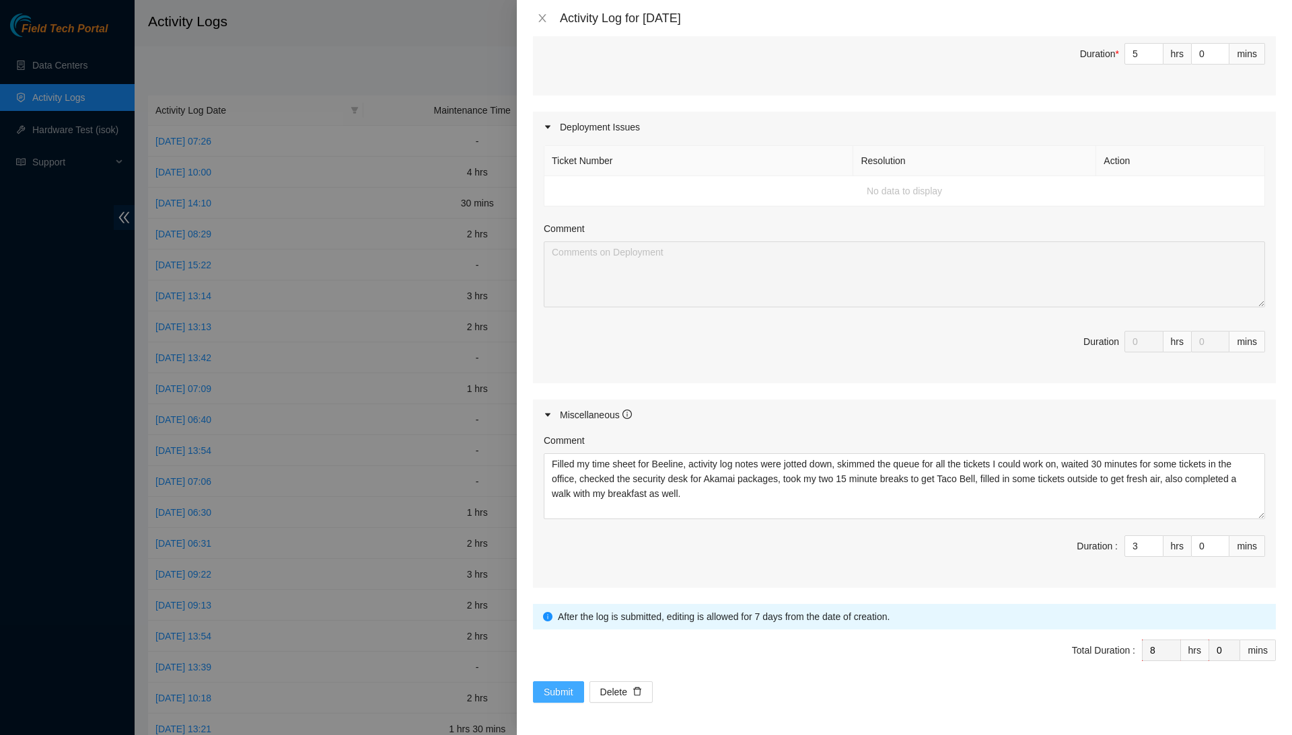
click at [560, 696] on span "Submit" at bounding box center [559, 692] width 30 height 15
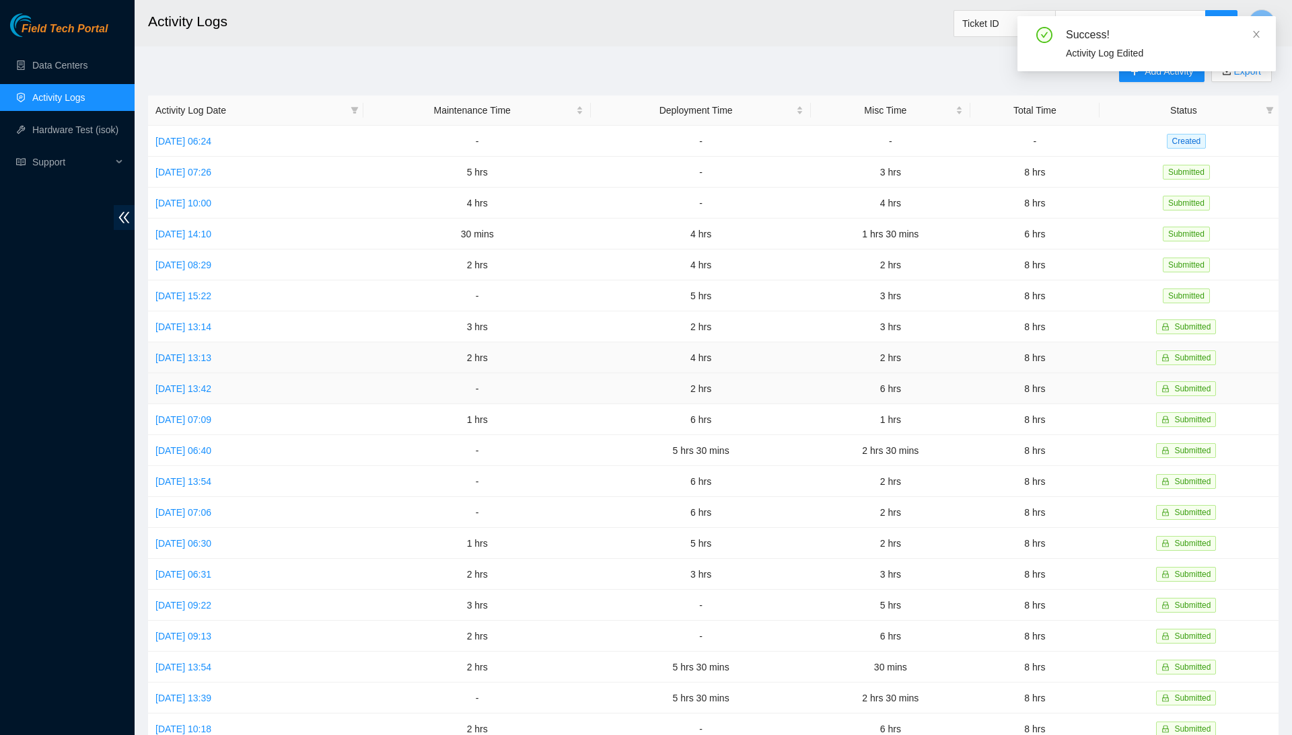
click at [162, 345] on td "Mon, 22 Sep 2025 13:13" at bounding box center [255, 357] width 215 height 31
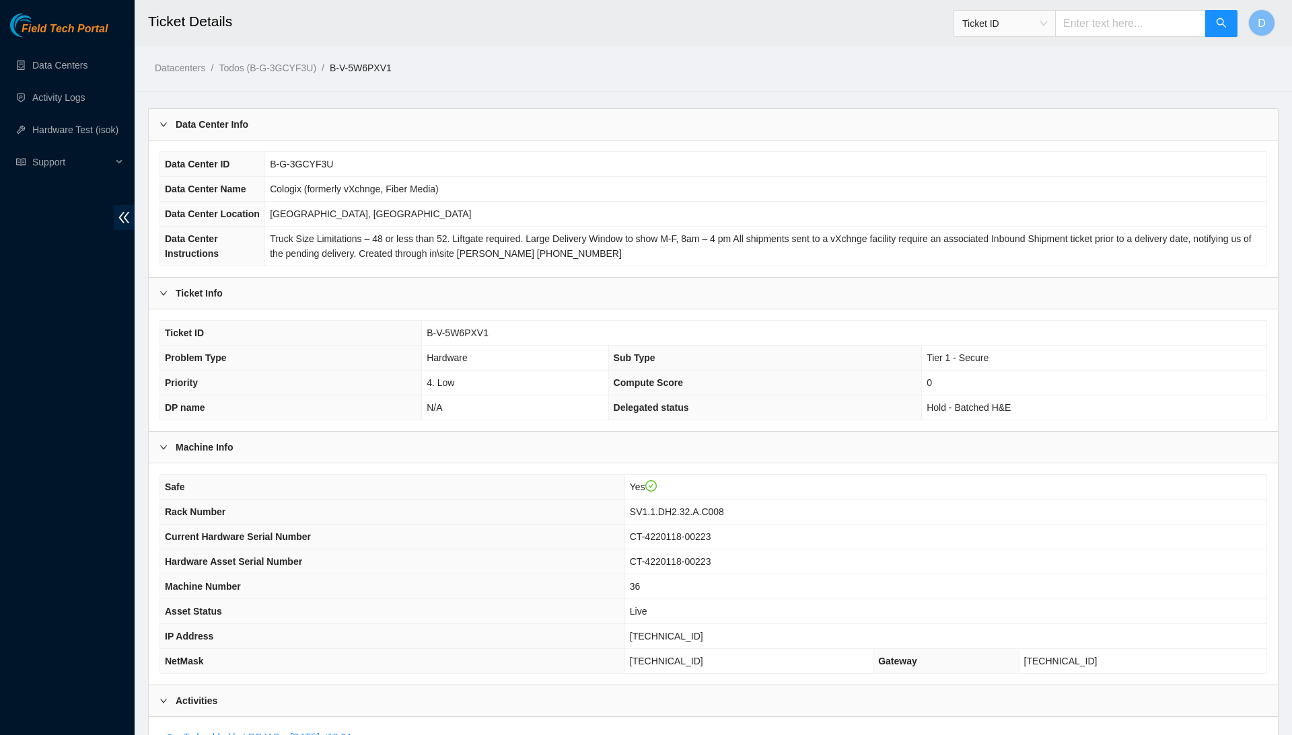
scroll to position [442, 0]
